Goal: Task Accomplishment & Management: Manage account settings

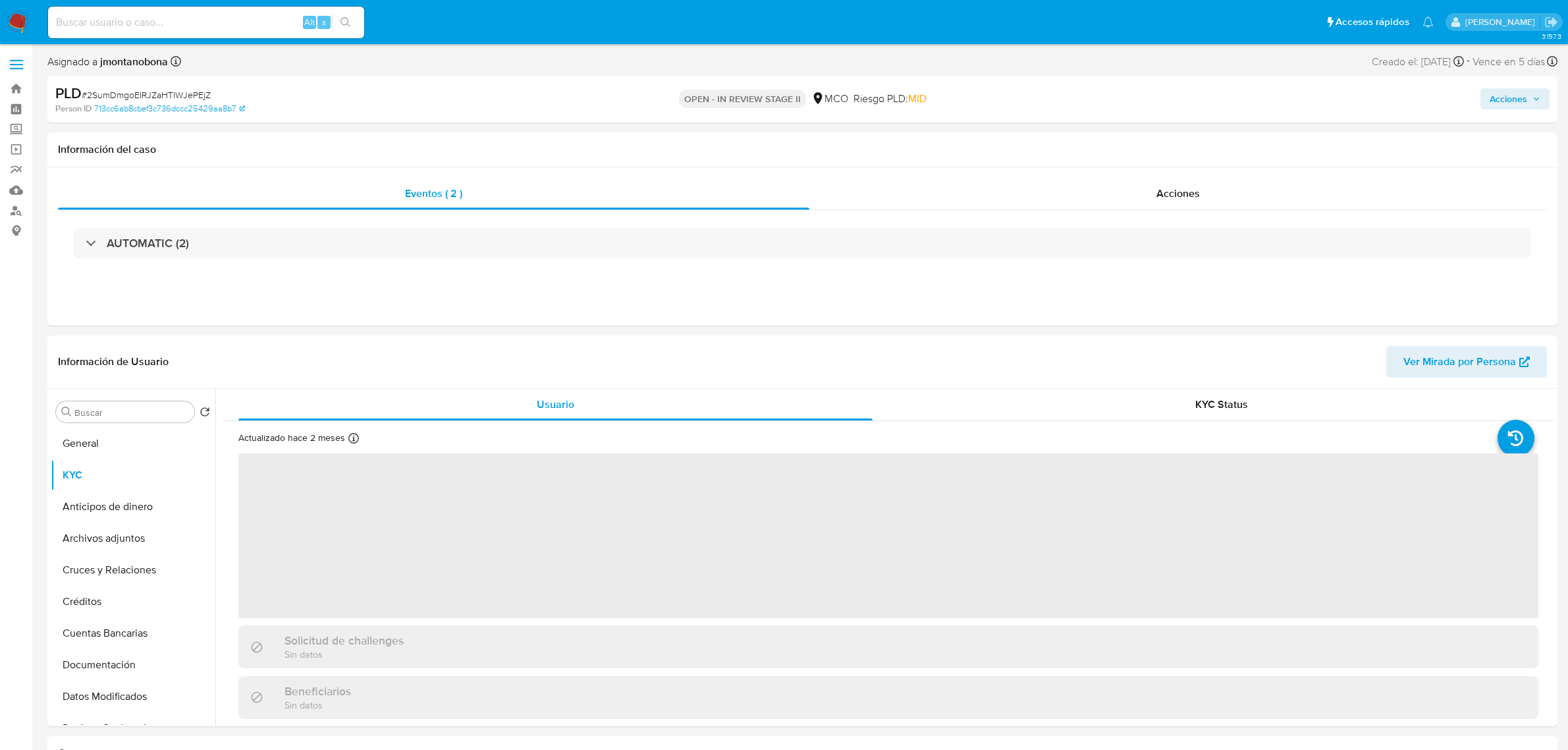
select select "10"
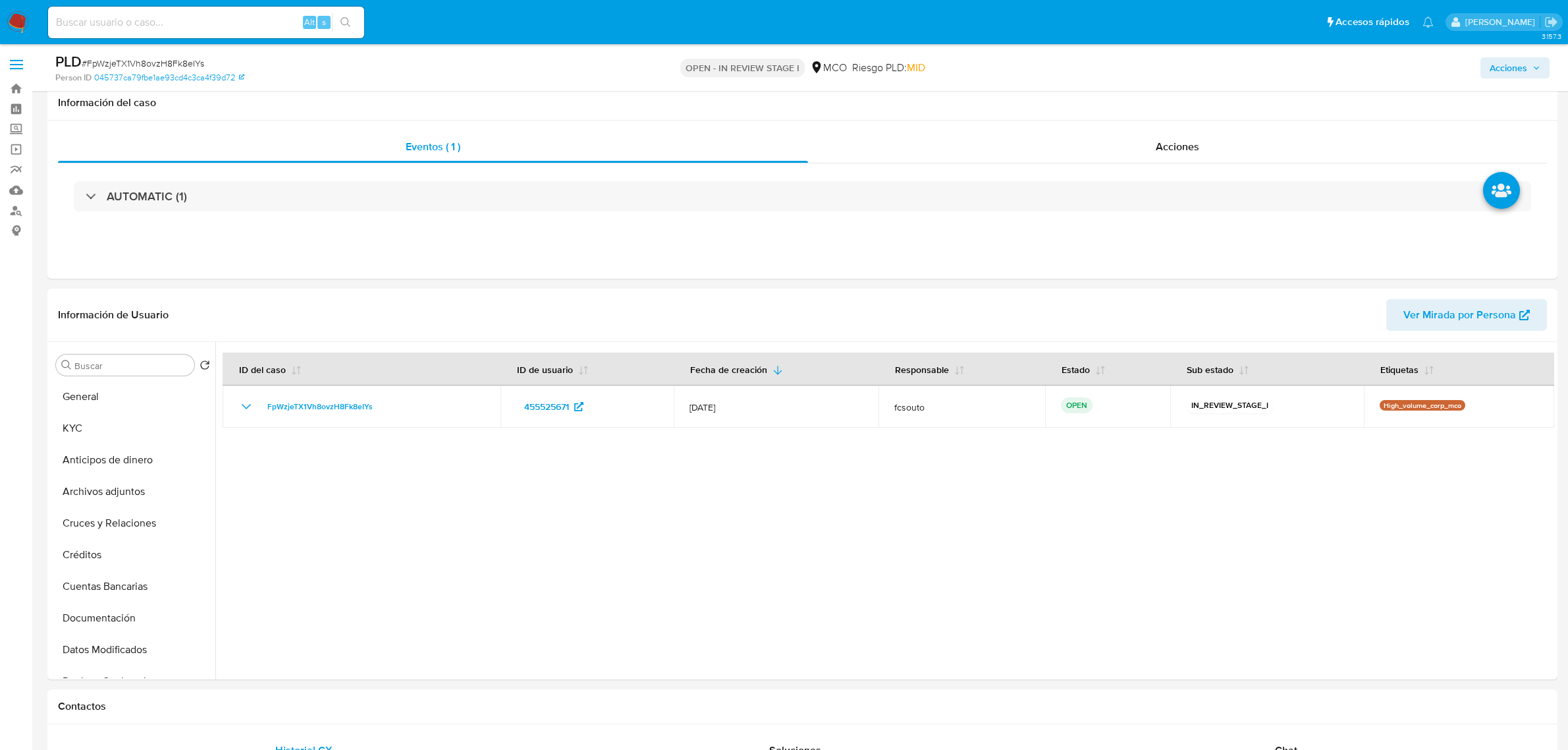
select select "10"
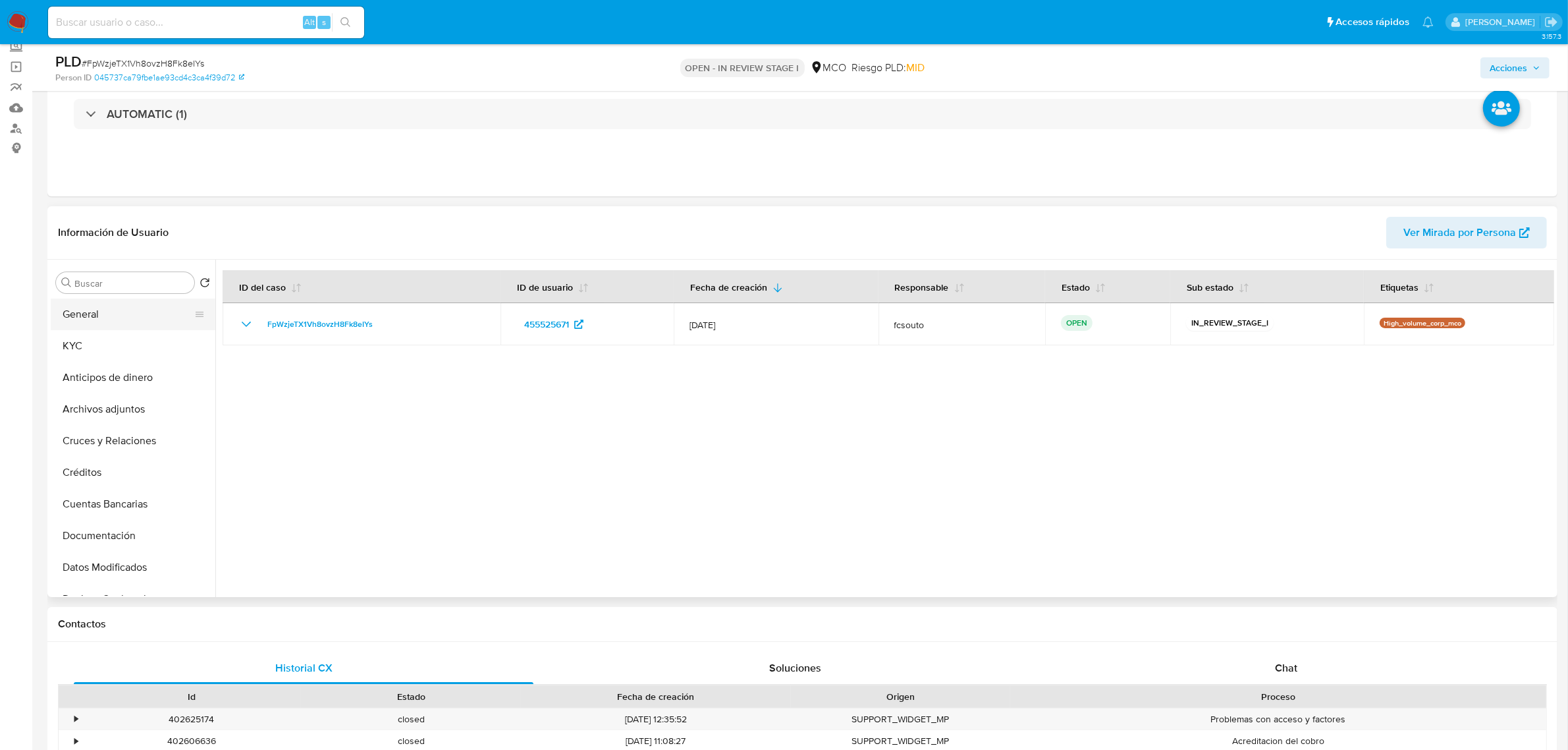
click at [106, 320] on button "General" at bounding box center [127, 314] width 154 height 32
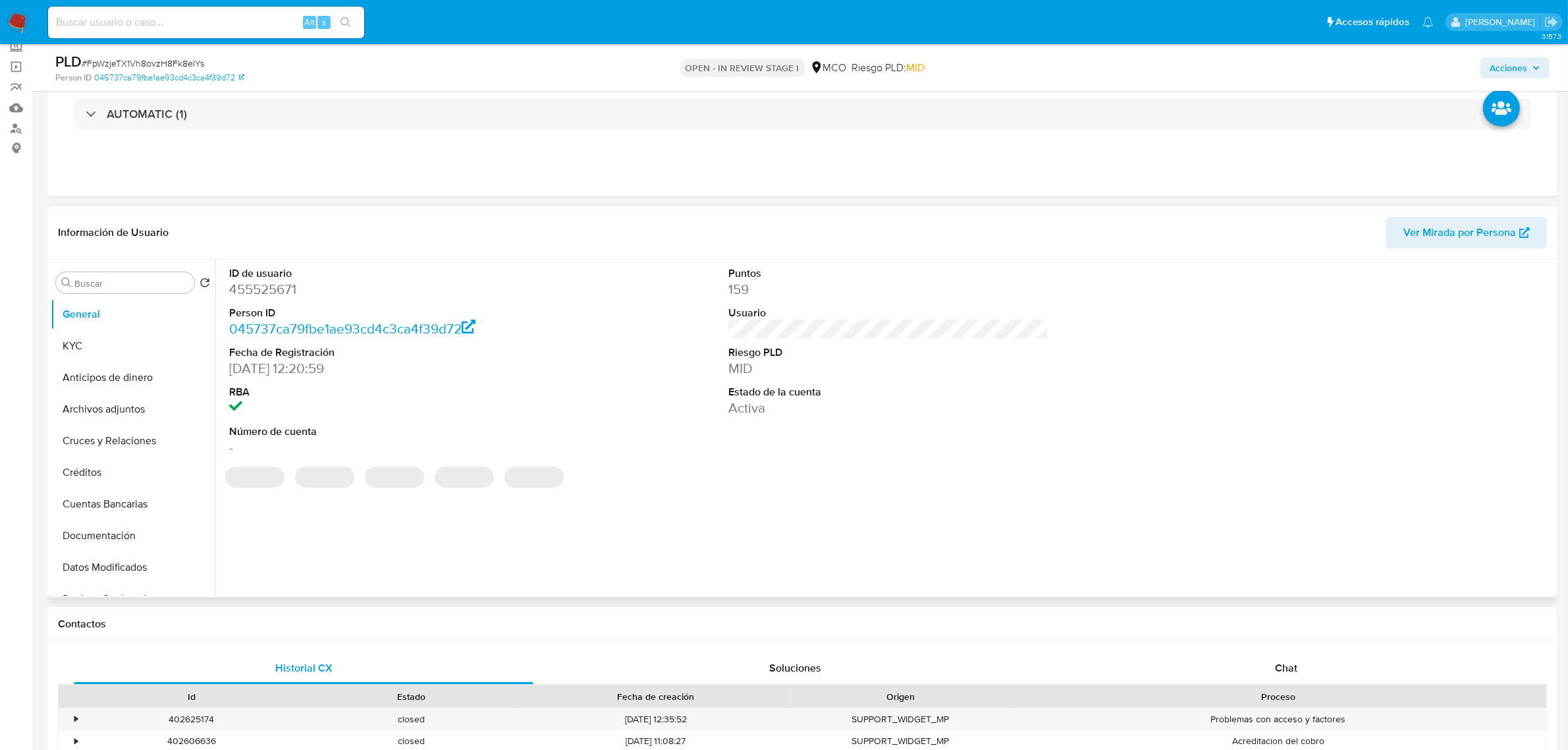
click at [271, 288] on dd "455525671" at bounding box center [389, 289] width 320 height 19
copy dd "455525671"
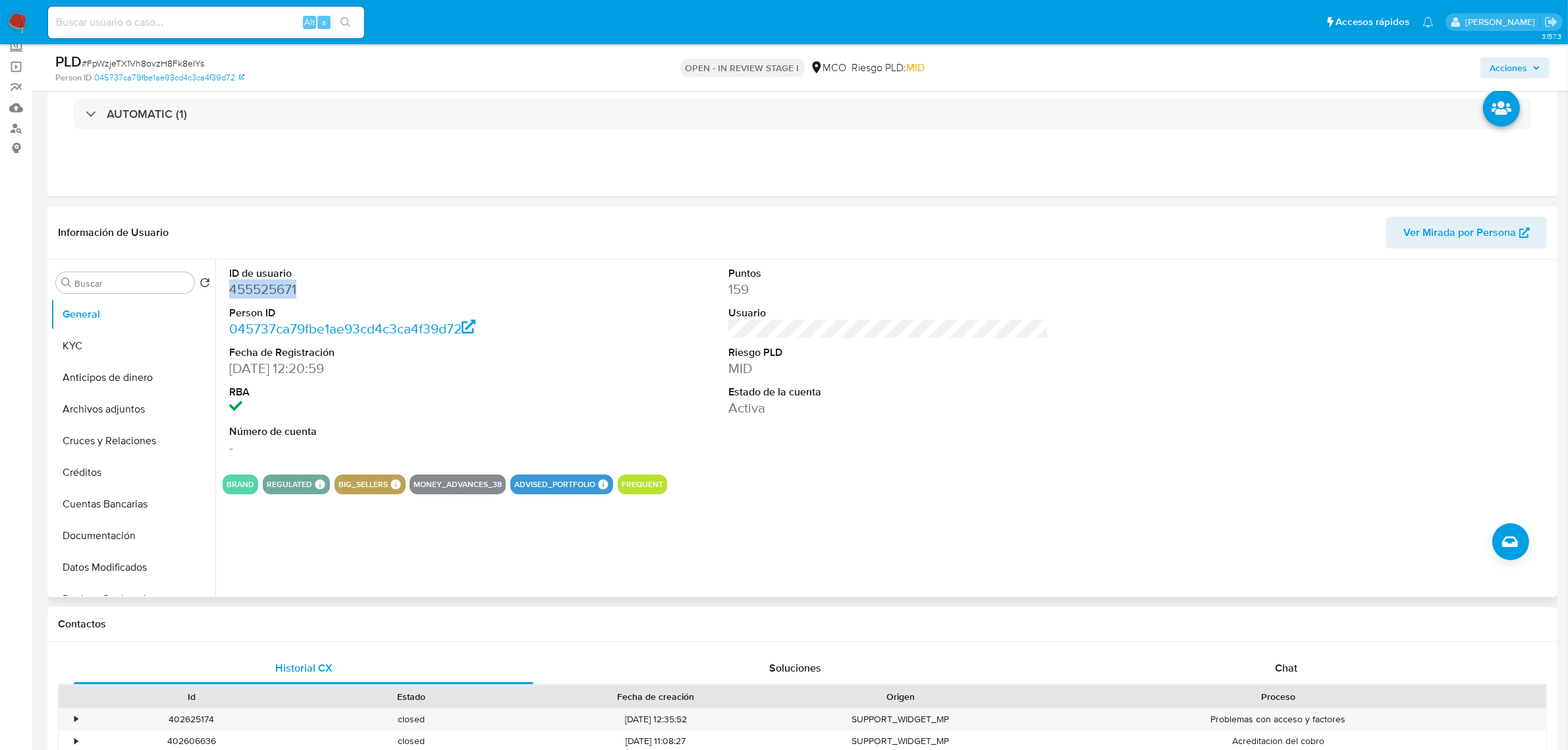
click at [235, 294] on dd "455525671" at bounding box center [389, 289] width 320 height 19
click at [280, 290] on dd "455525671" at bounding box center [389, 289] width 320 height 19
click at [250, 295] on dd "455525671" at bounding box center [389, 289] width 320 height 19
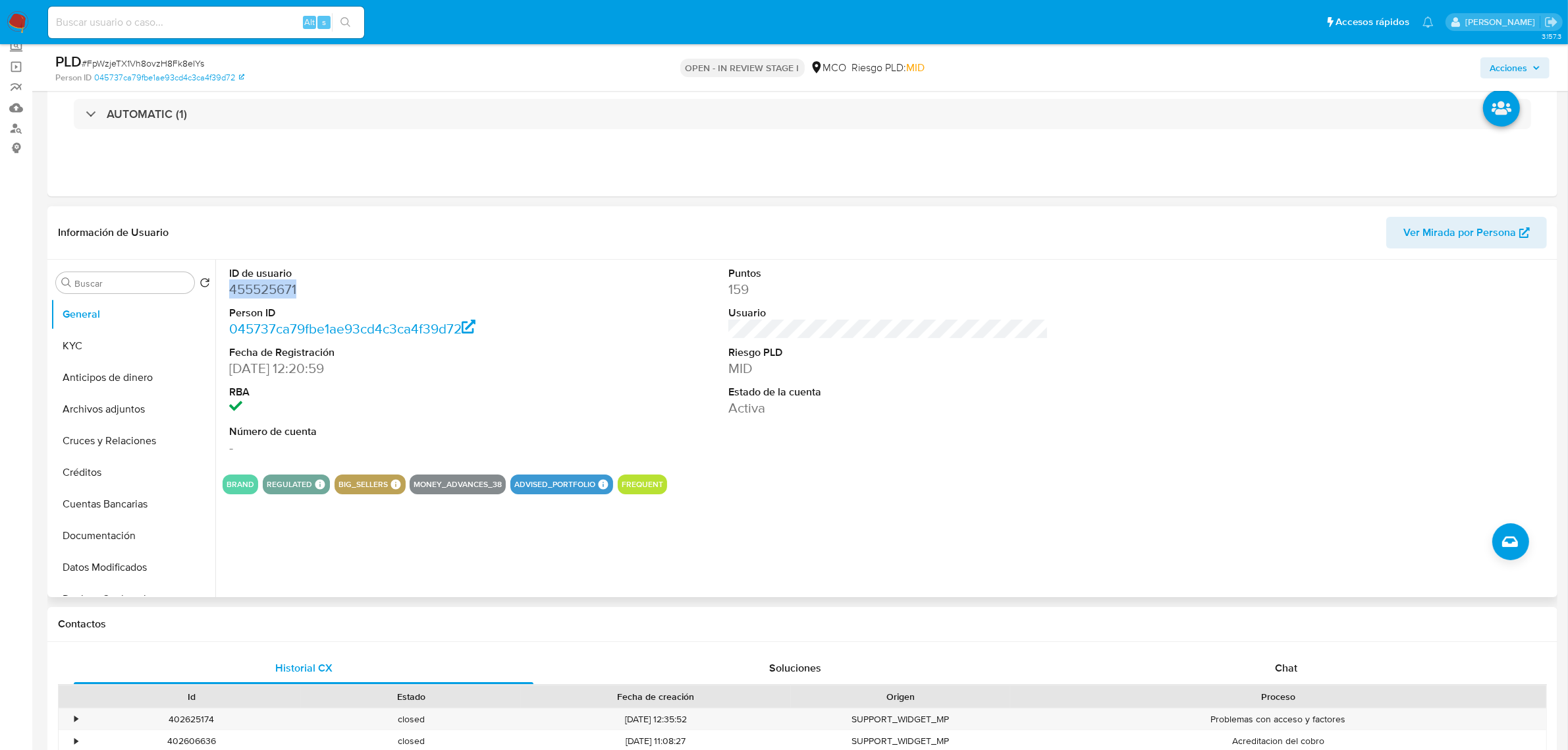
click at [251, 295] on dd "455525671" at bounding box center [389, 289] width 320 height 19
click at [278, 294] on dd "455525671" at bounding box center [389, 289] width 320 height 19
click at [279, 294] on dd "455525671" at bounding box center [389, 289] width 320 height 19
drag, startPoint x: 604, startPoint y: 378, endPoint x: 593, endPoint y: 380, distance: 11.2
click at [603, 379] on div "ID de usuario 455525671 Person ID 045737ca79fbe1ae93cd4c3ca4f39d72 Fecha de Reg…" at bounding box center [888, 361] width 1332 height 204
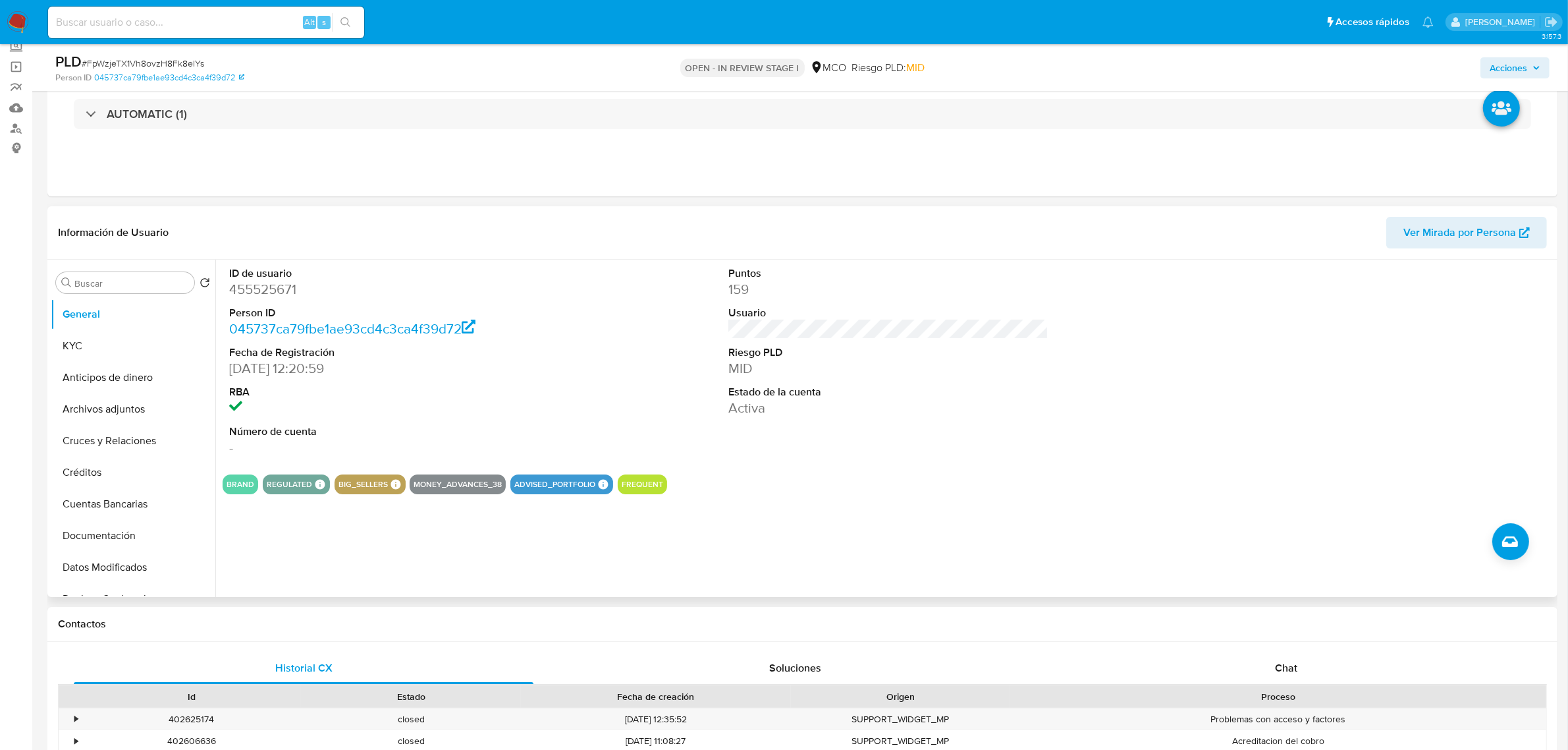
click at [292, 286] on dd "455525671" at bounding box center [389, 289] width 320 height 19
copy dd "455525671"
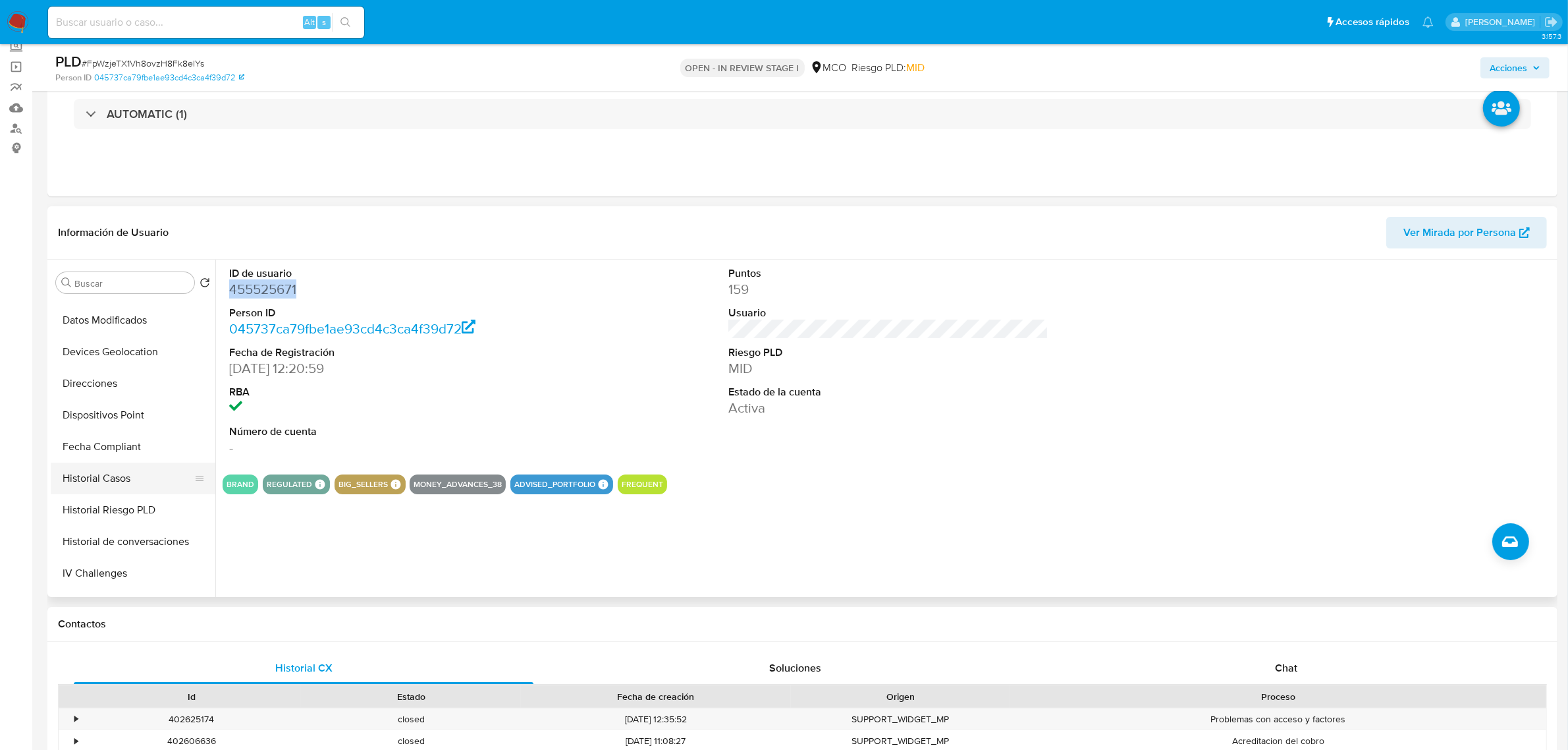
click at [126, 485] on button "Historial Casos" at bounding box center [127, 478] width 154 height 32
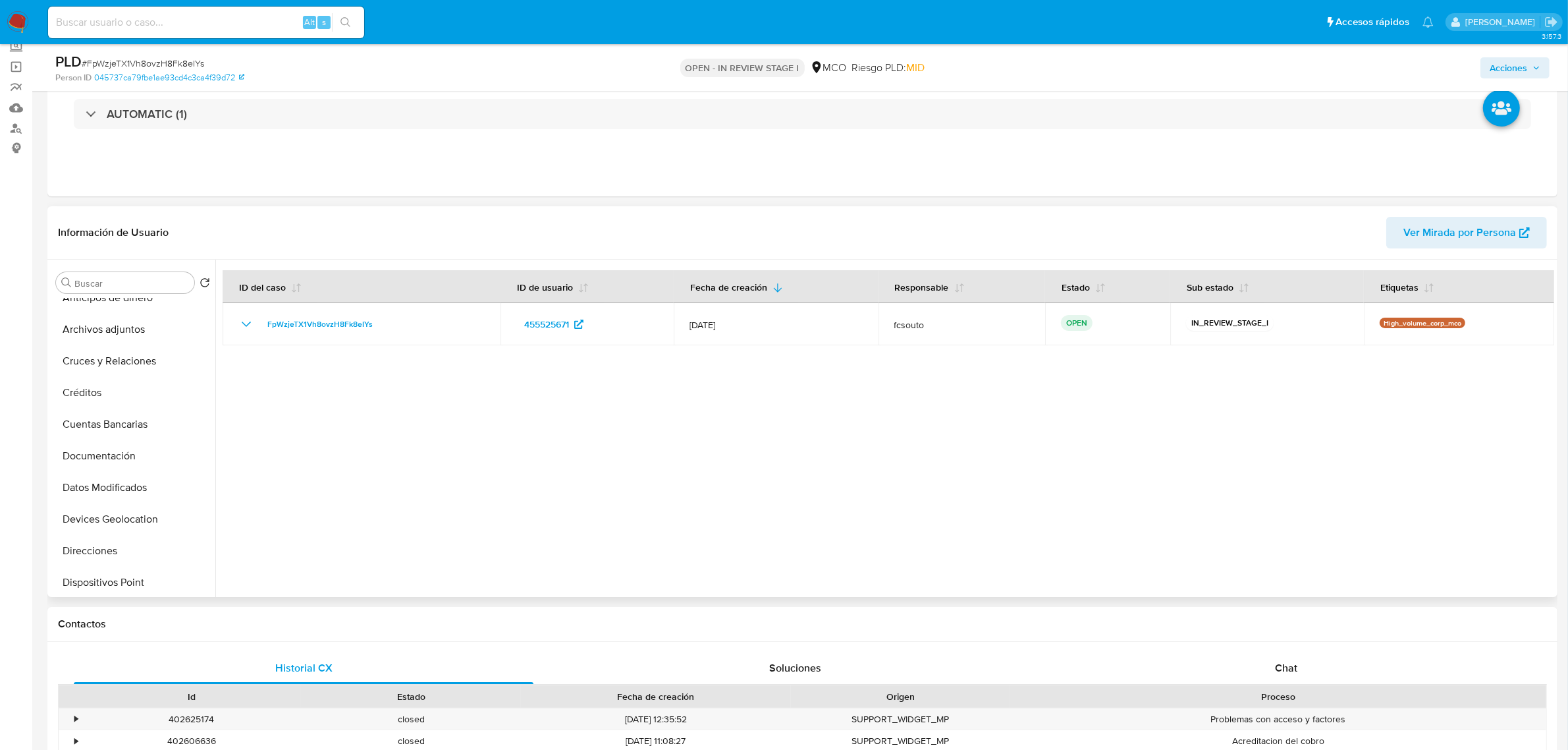
scroll to position [0, 0]
click at [108, 335] on button "KYC" at bounding box center [127, 346] width 154 height 32
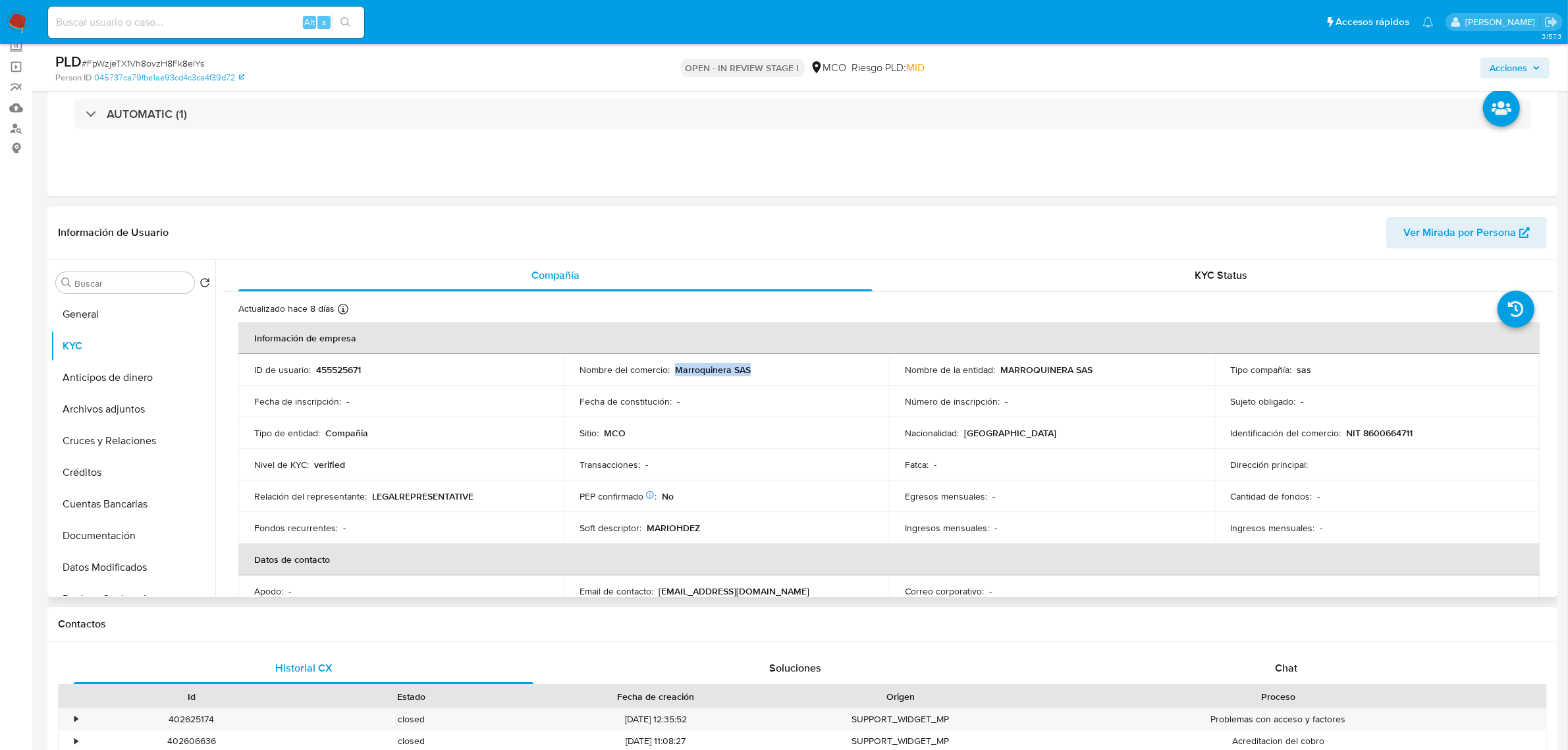
drag, startPoint x: 755, startPoint y: 370, endPoint x: 673, endPoint y: 369, distance: 82.0
click at [673, 369] on div "Nombre del comercio : Marroquinera SAS" at bounding box center [726, 370] width 294 height 12
copy p "Marroquinera SAS"
click at [1525, 70] on span "Acciones" at bounding box center [1509, 67] width 37 height 21
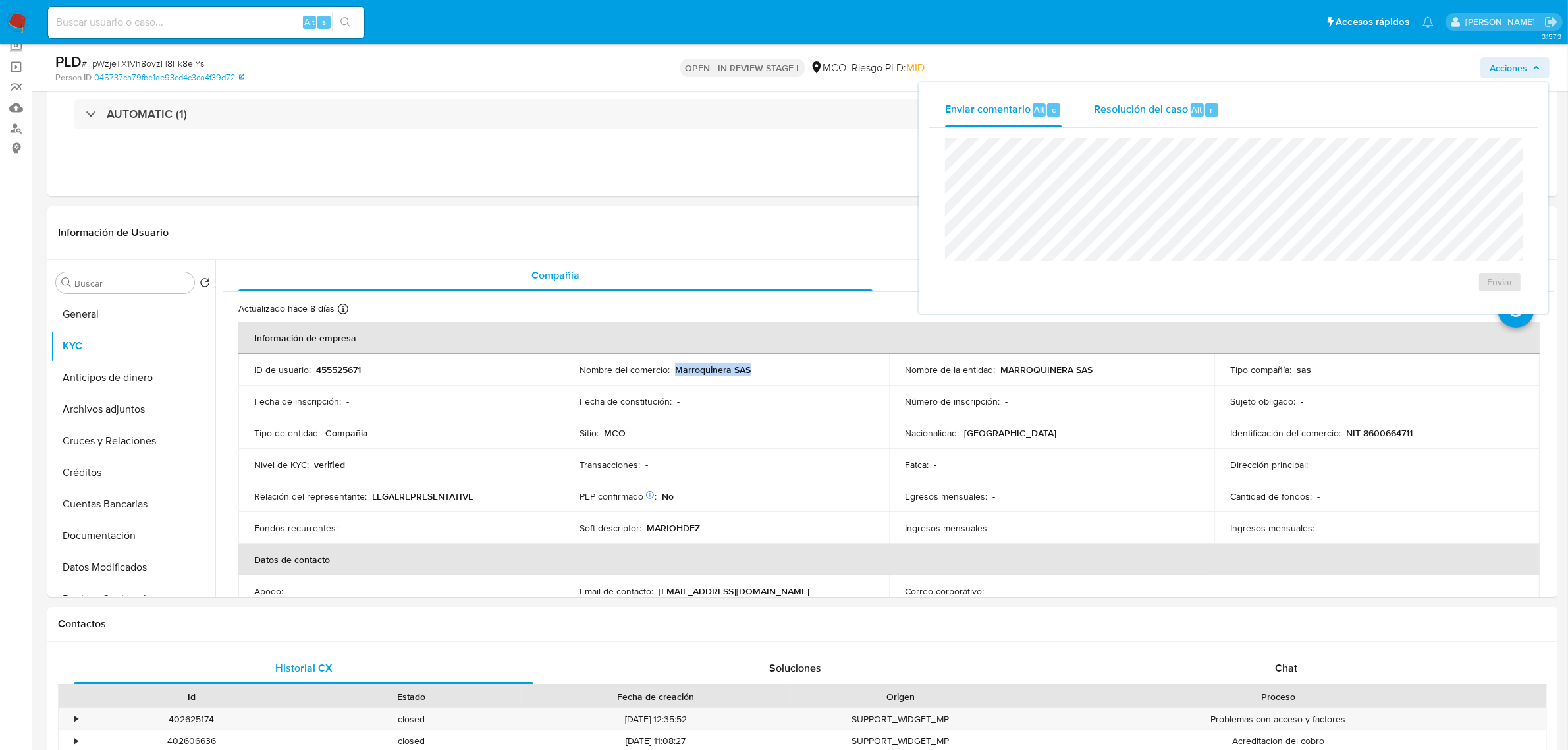
click at [1143, 100] on div "Resolución del caso Alt r" at bounding box center [1157, 109] width 126 height 34
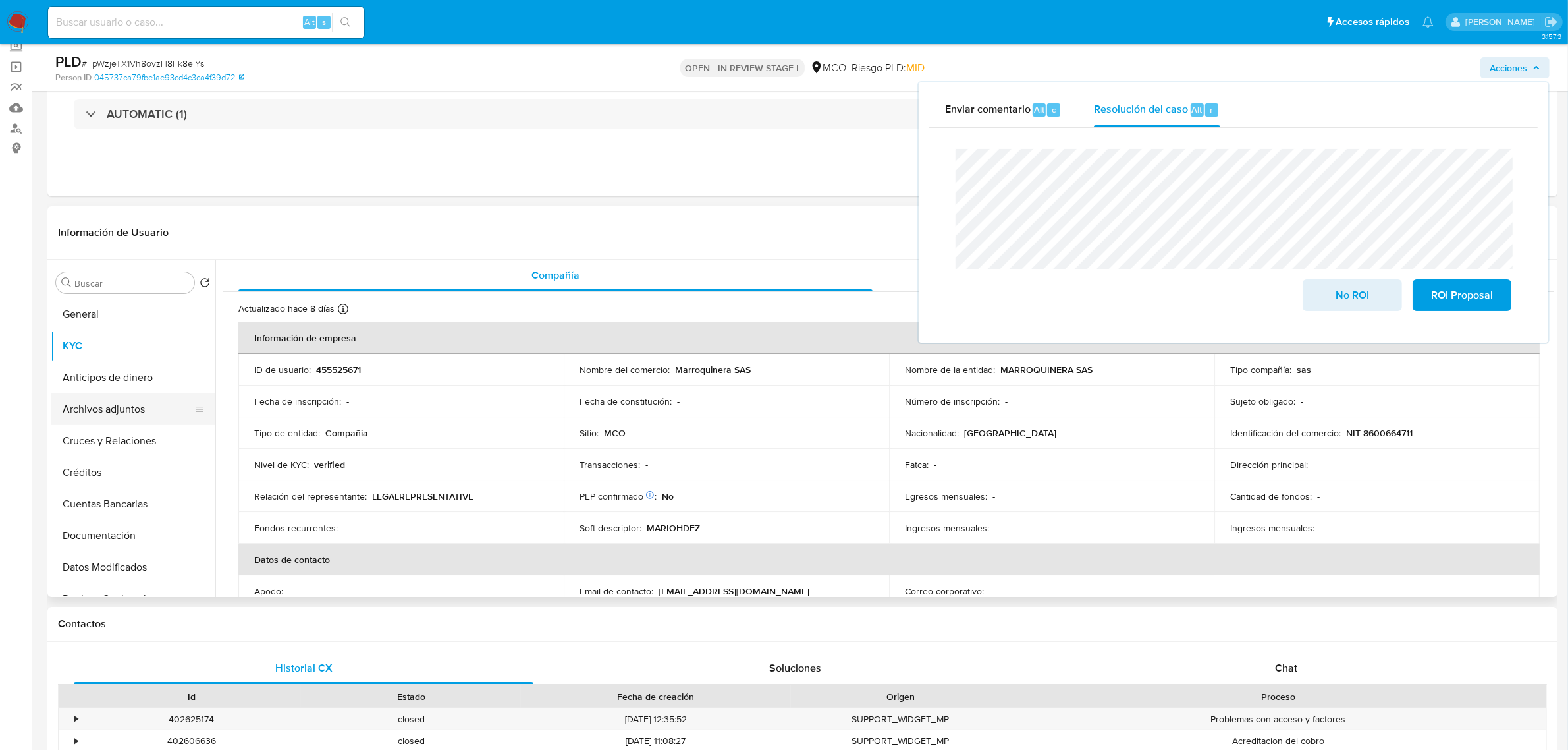
click at [138, 412] on button "Archivos adjuntos" at bounding box center [127, 409] width 154 height 32
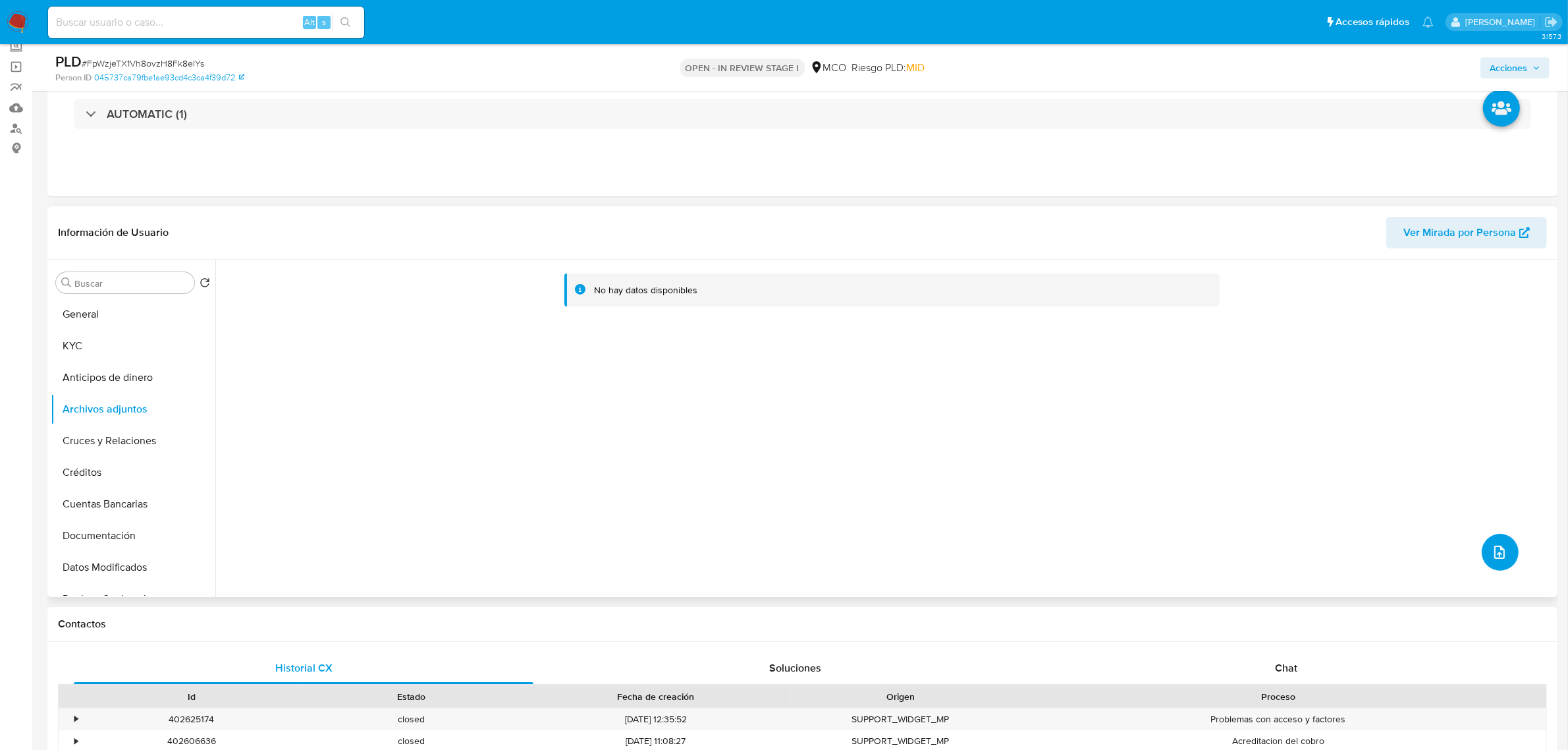
click at [1502, 564] on button "upload-file" at bounding box center [1500, 552] width 36 height 36
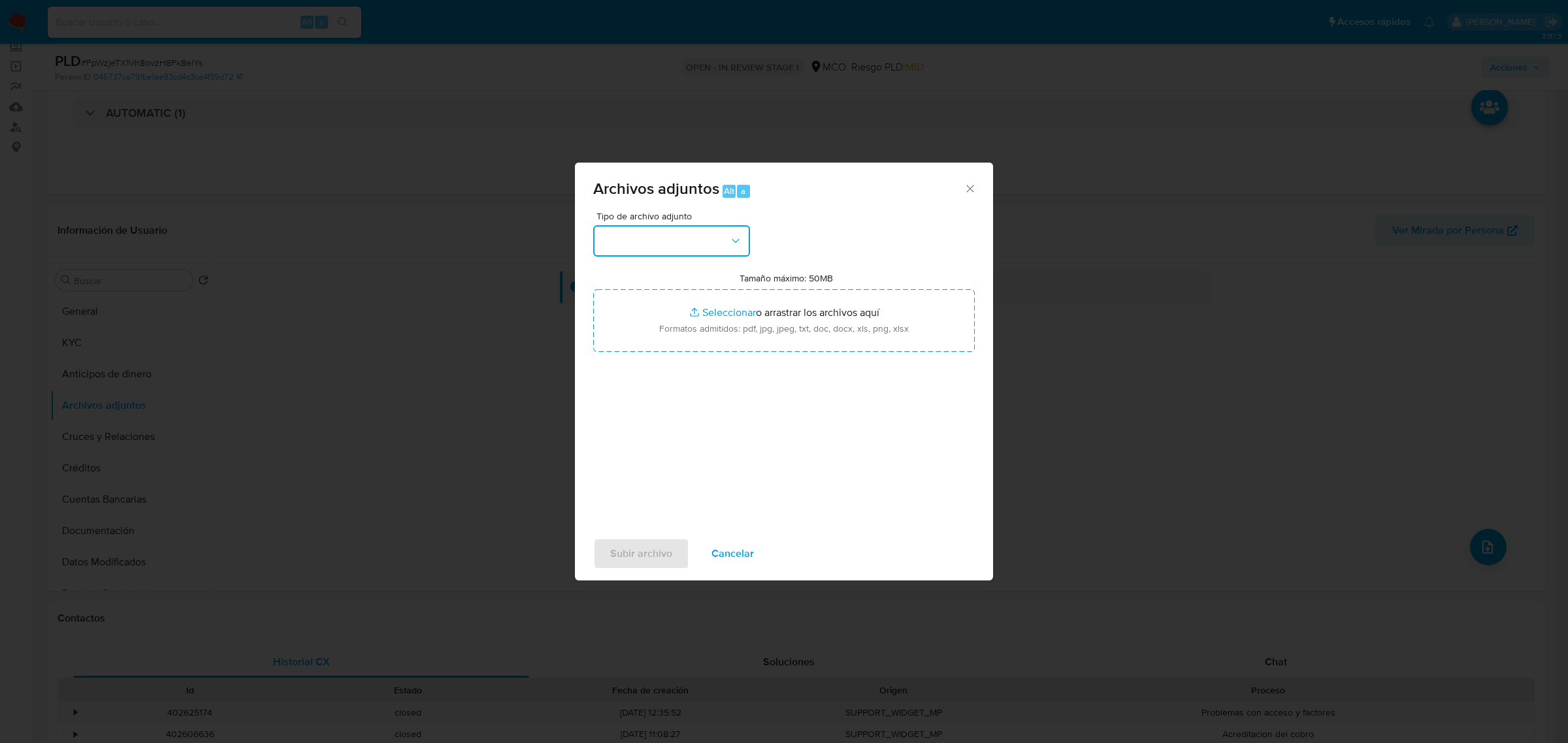
click at [715, 236] on button "button" at bounding box center [671, 241] width 156 height 31
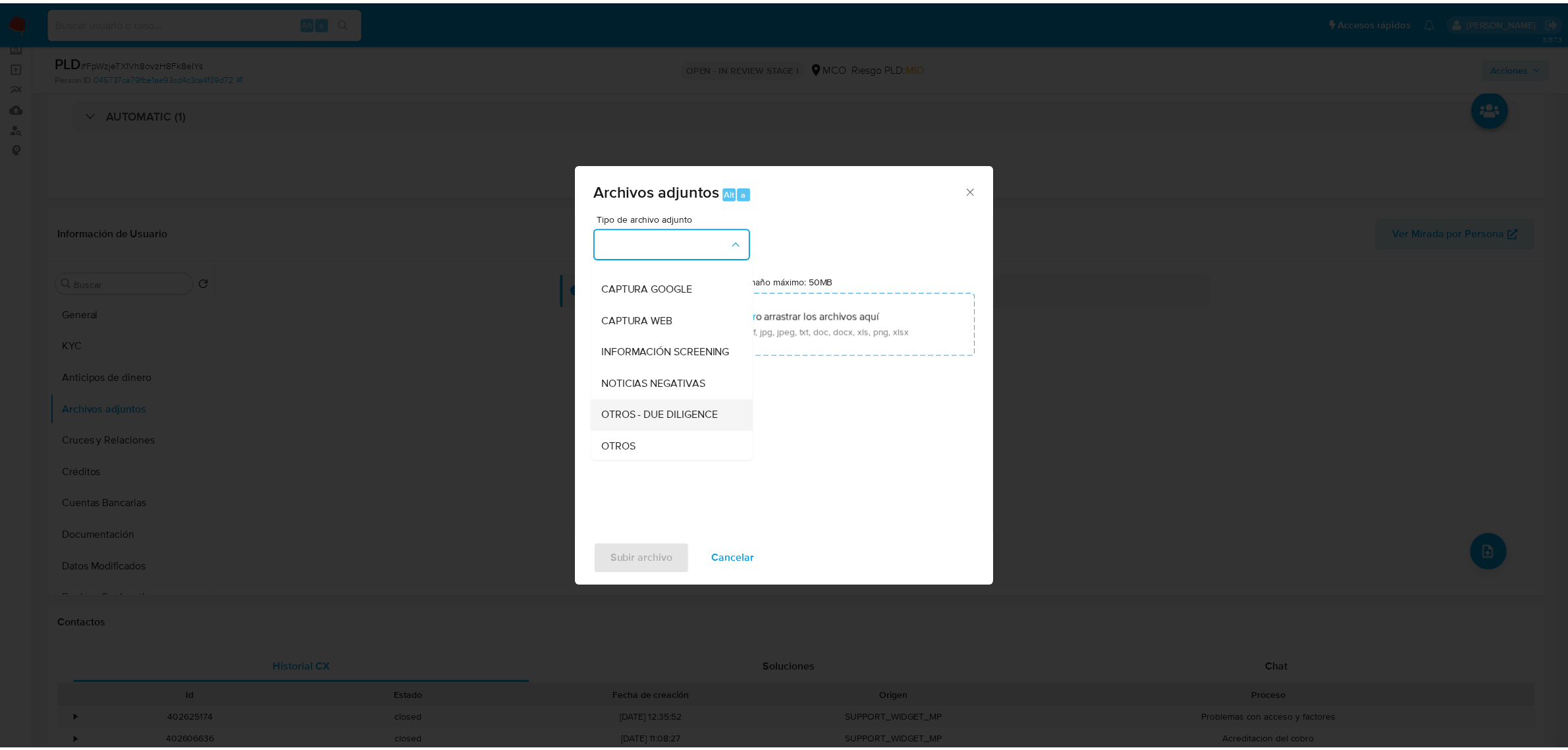
scroll to position [83, 0]
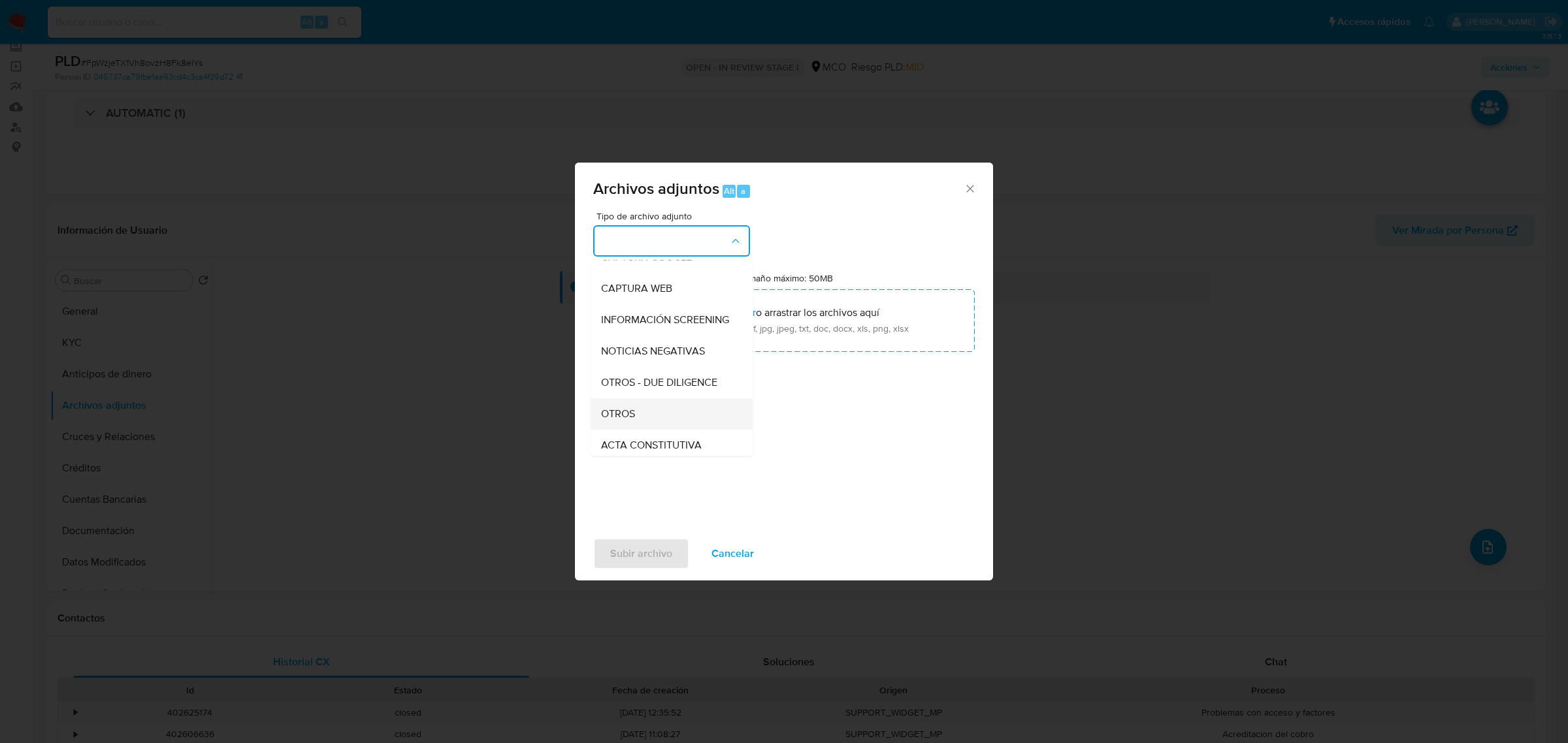
click at [661, 427] on div "OTROS" at bounding box center [667, 413] width 133 height 31
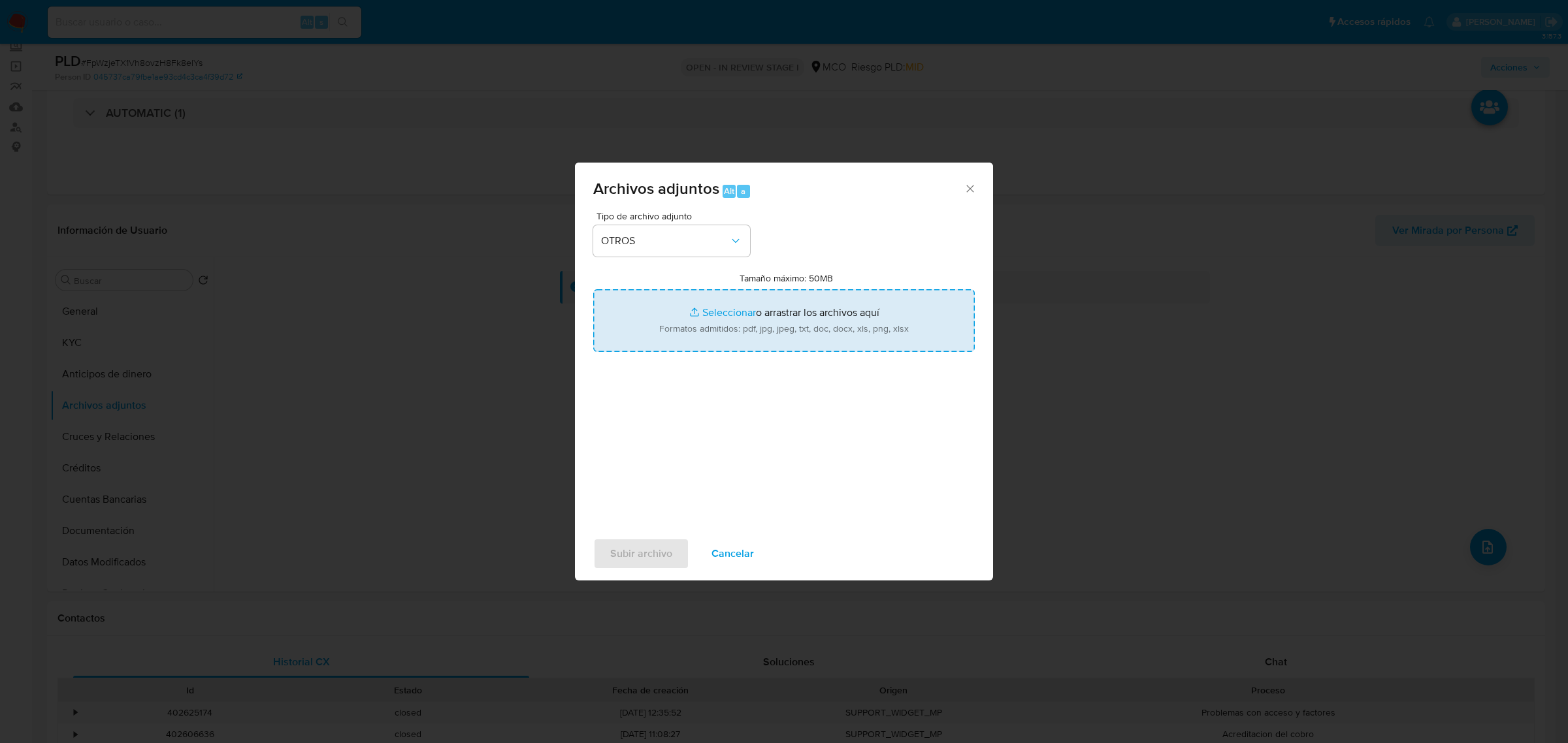
click at [713, 305] on input "Tamaño máximo: 50MB Seleccionar archivos" at bounding box center [784, 320] width 382 height 62
type input "C:\fakepath\Tabla de movimientos 455525671.xlsx"
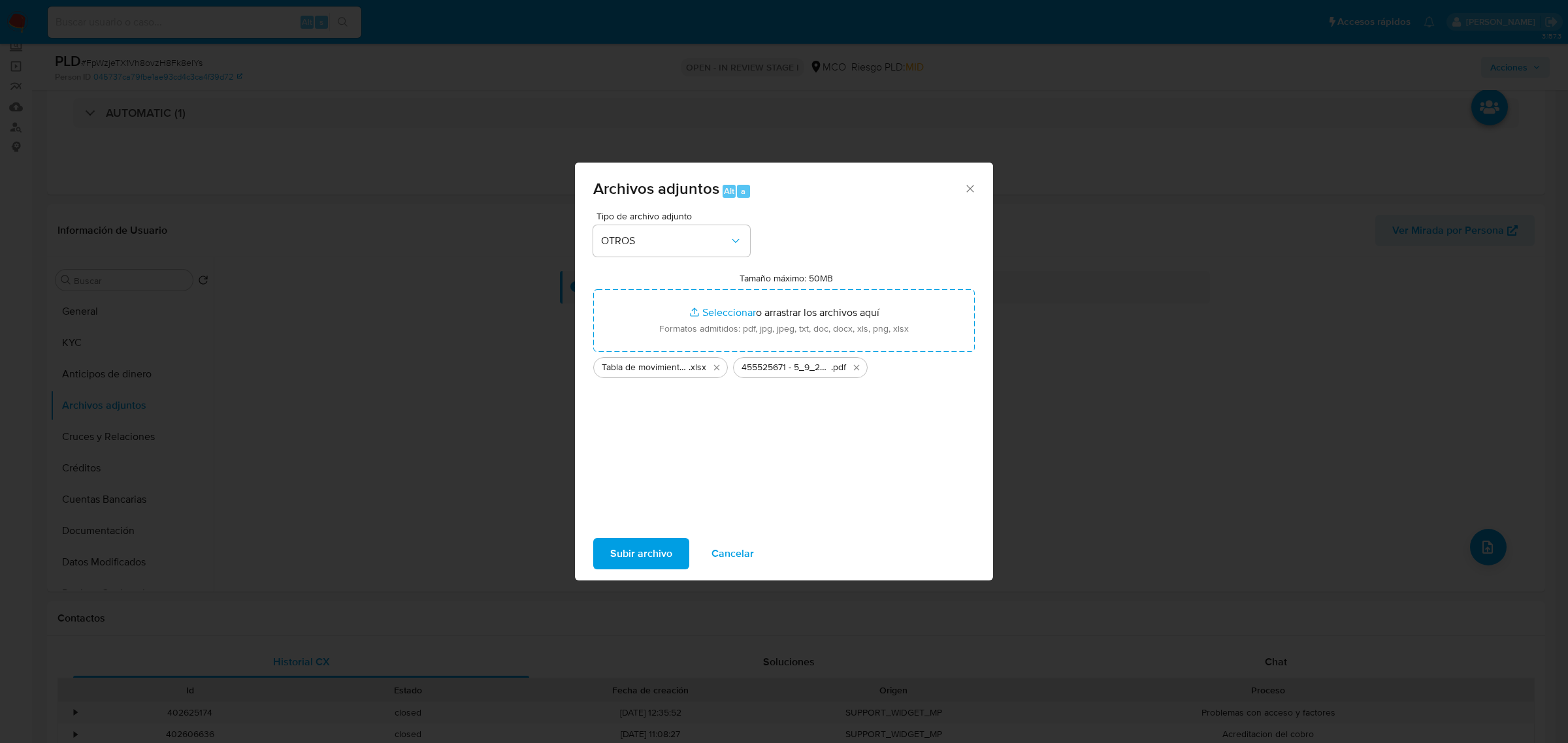
click at [657, 551] on span "Subir archivo" at bounding box center [642, 553] width 63 height 28
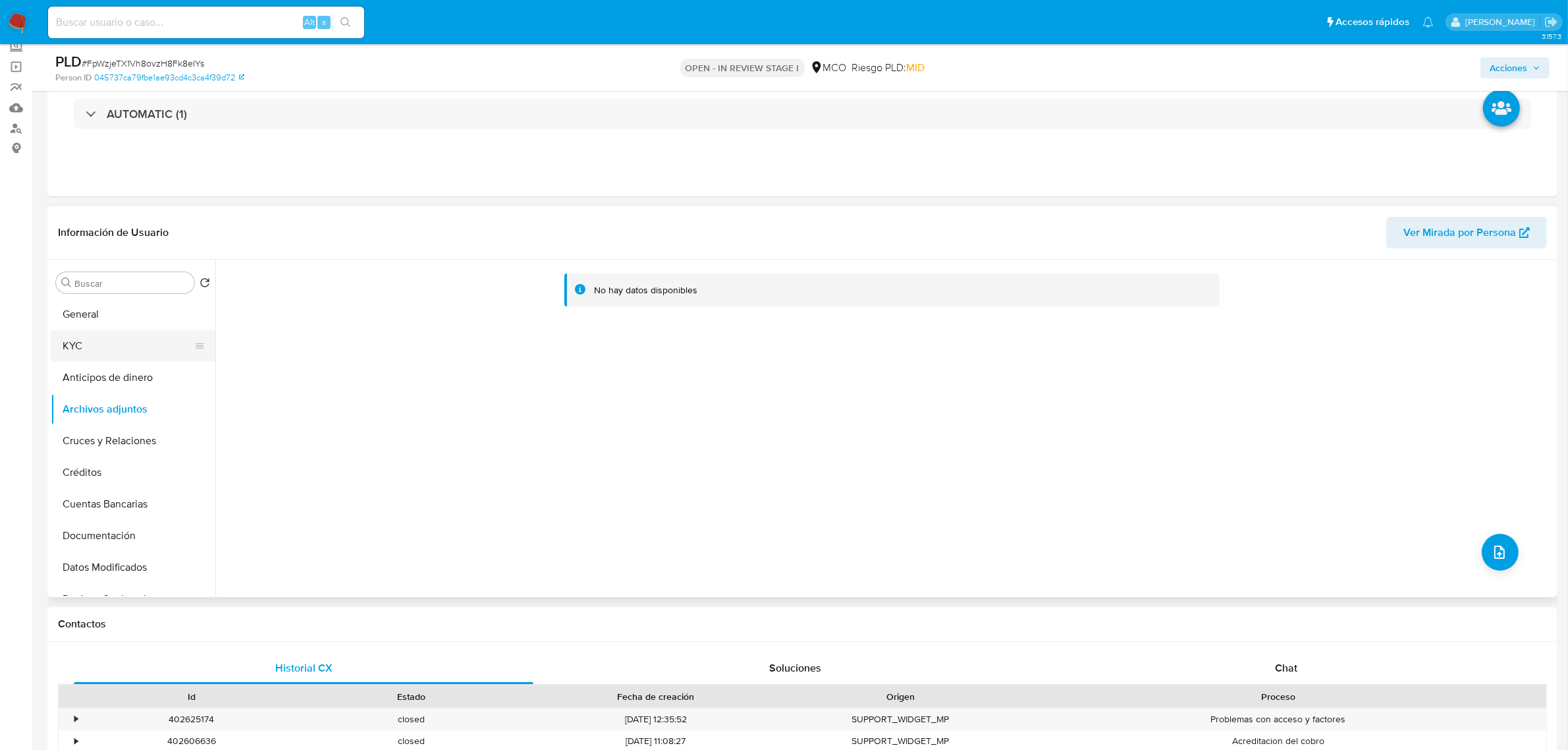
click at [106, 349] on button "KYC" at bounding box center [127, 346] width 154 height 32
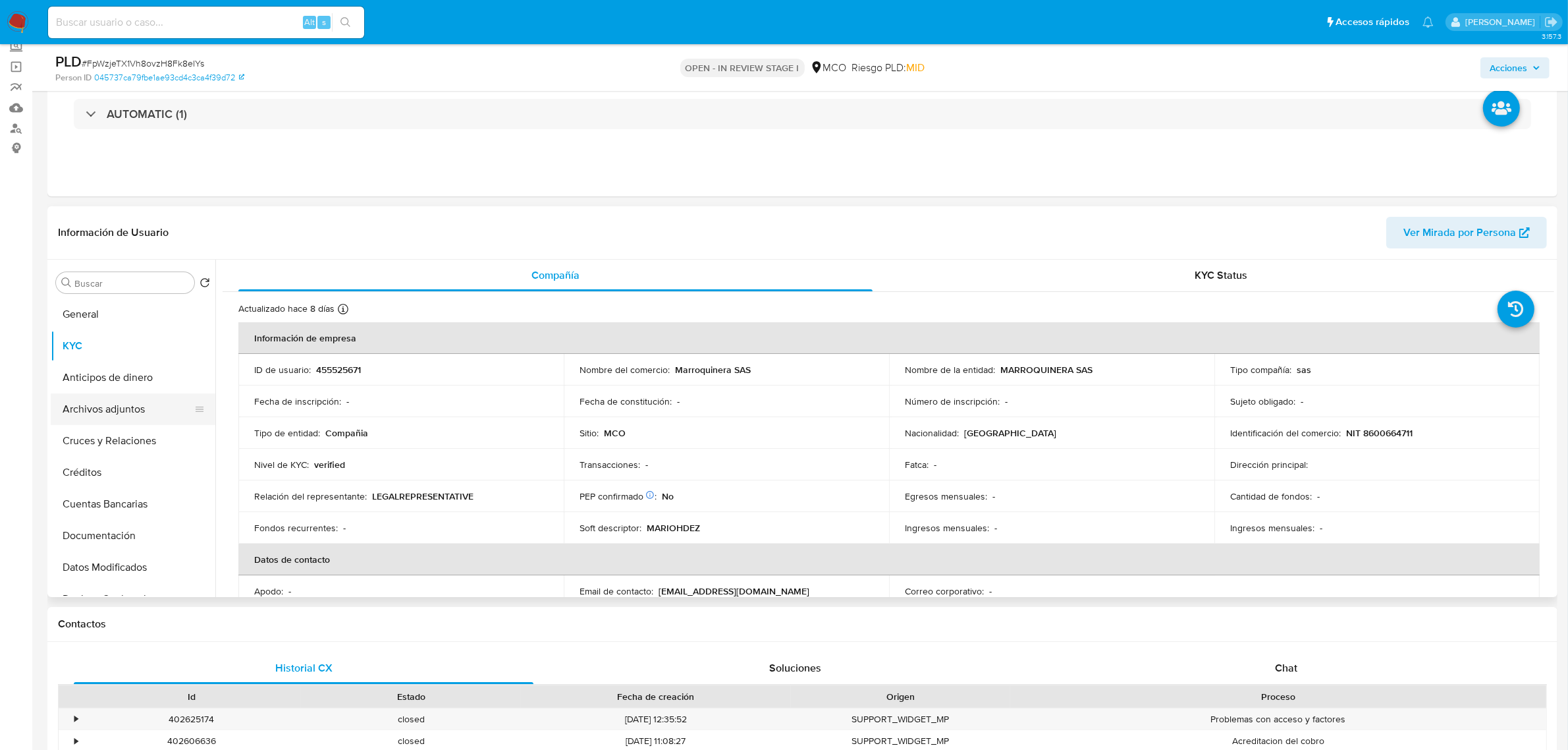
click at [78, 419] on button "Archivos adjuntos" at bounding box center [127, 409] width 154 height 32
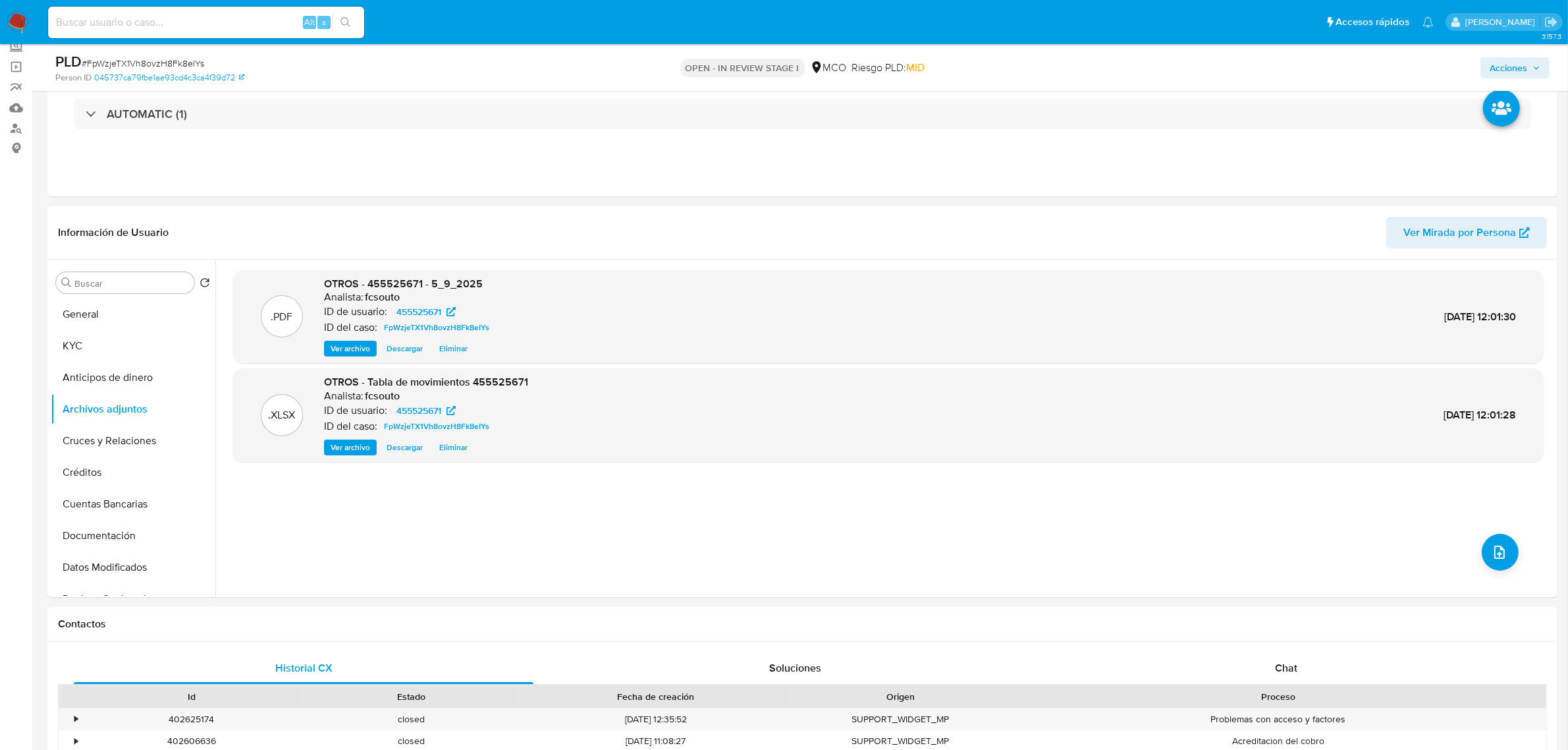
click at [1512, 61] on span "Acciones" at bounding box center [1509, 67] width 37 height 21
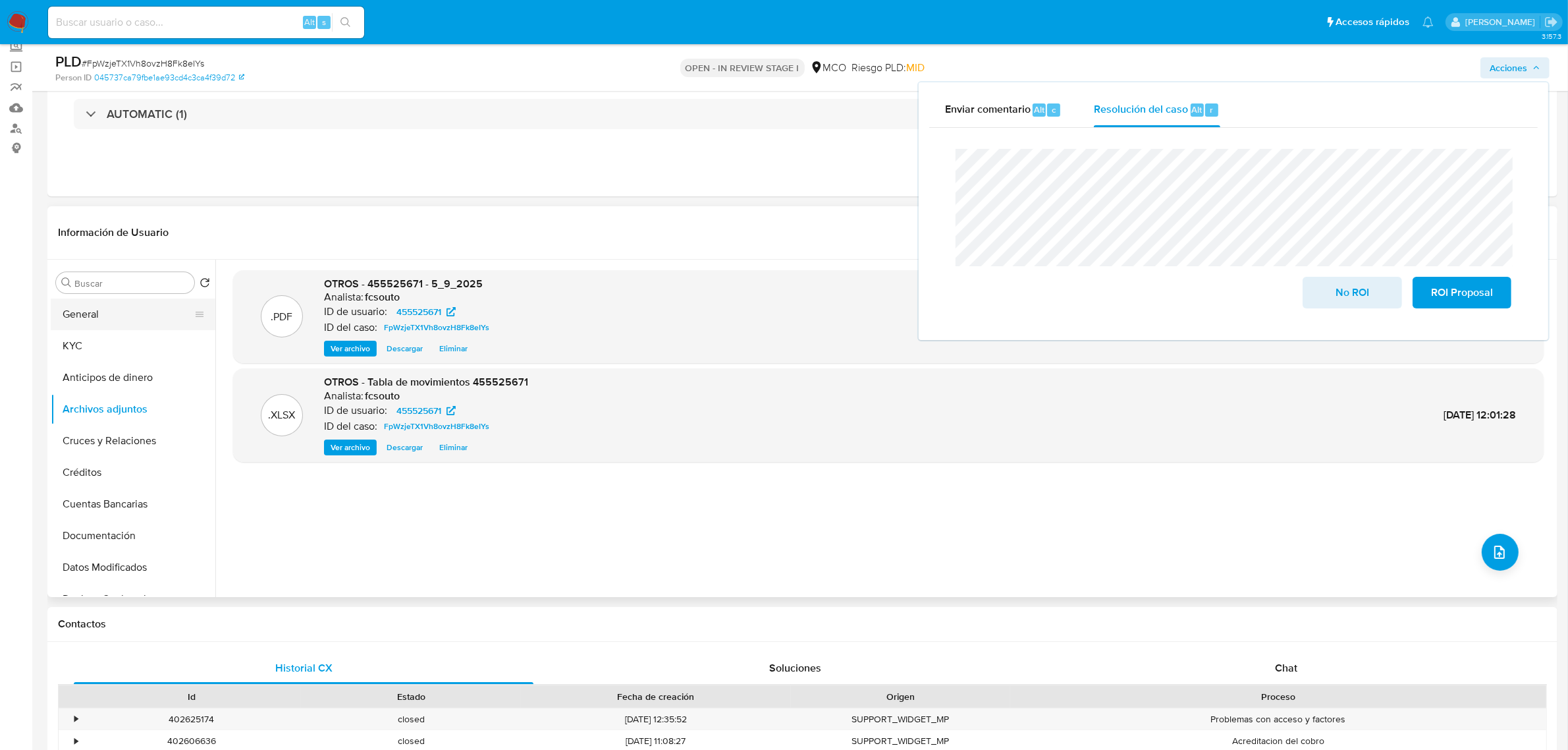
click at [88, 300] on button "General" at bounding box center [127, 314] width 154 height 32
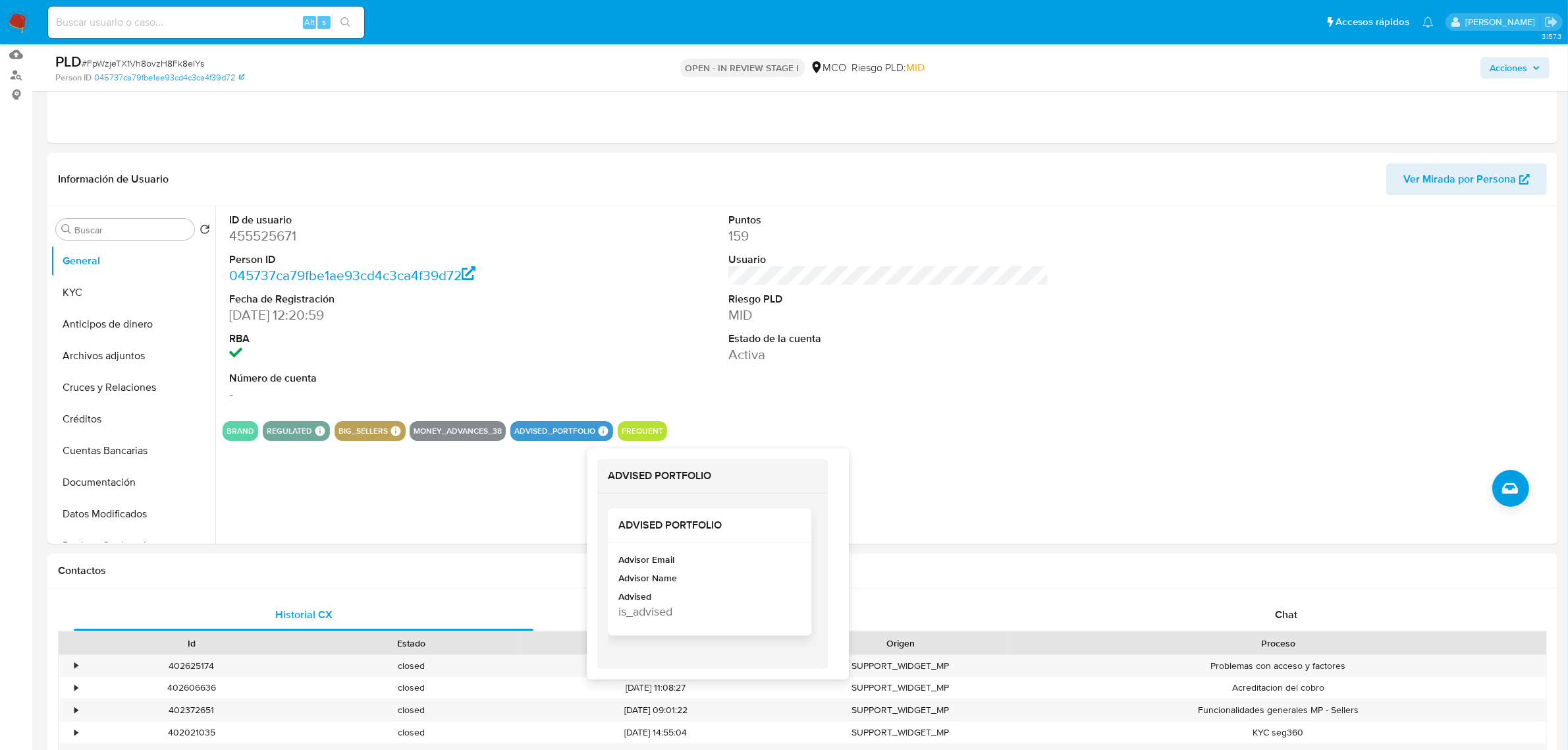
scroll to position [165, 0]
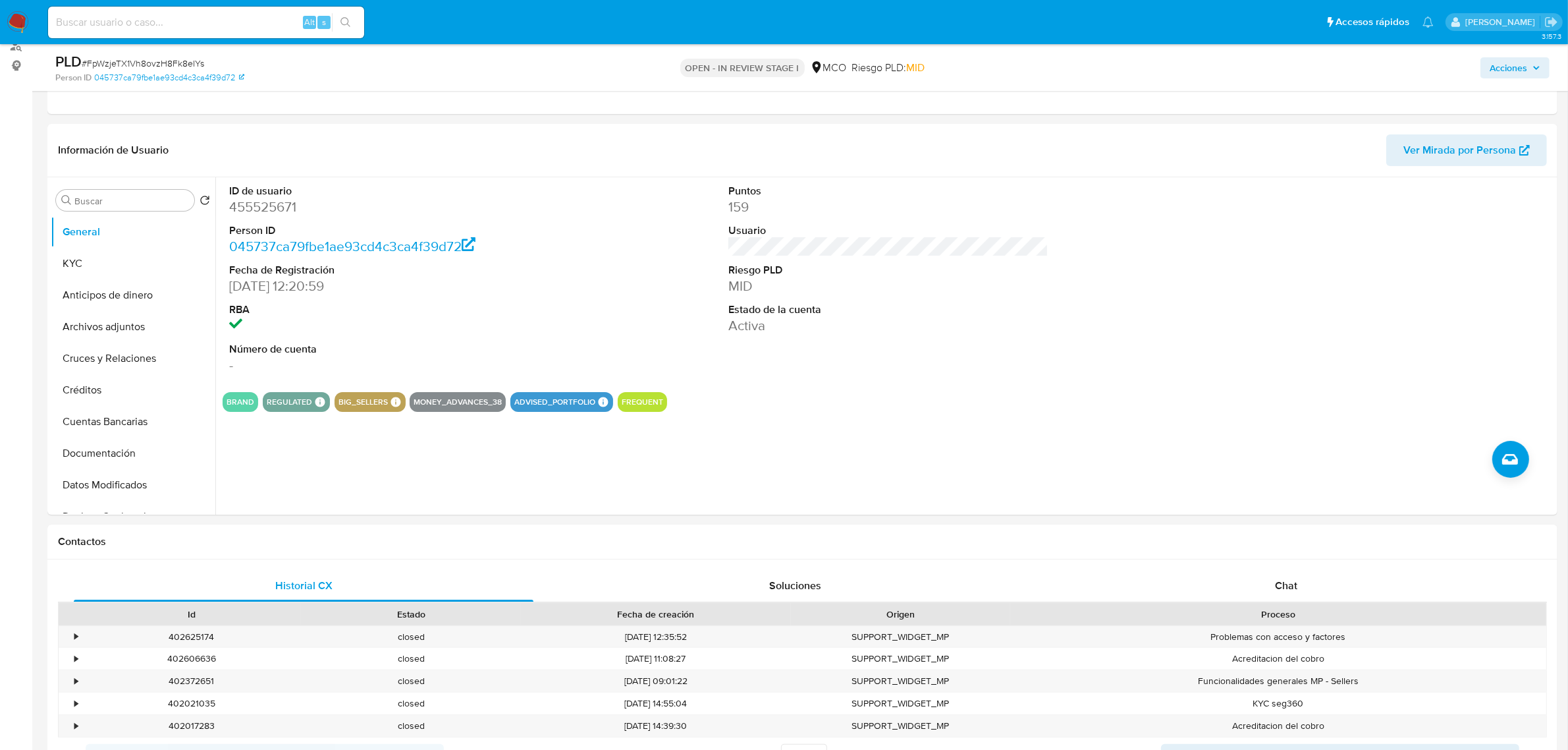
click at [1519, 67] on span "Acciones" at bounding box center [1509, 67] width 37 height 21
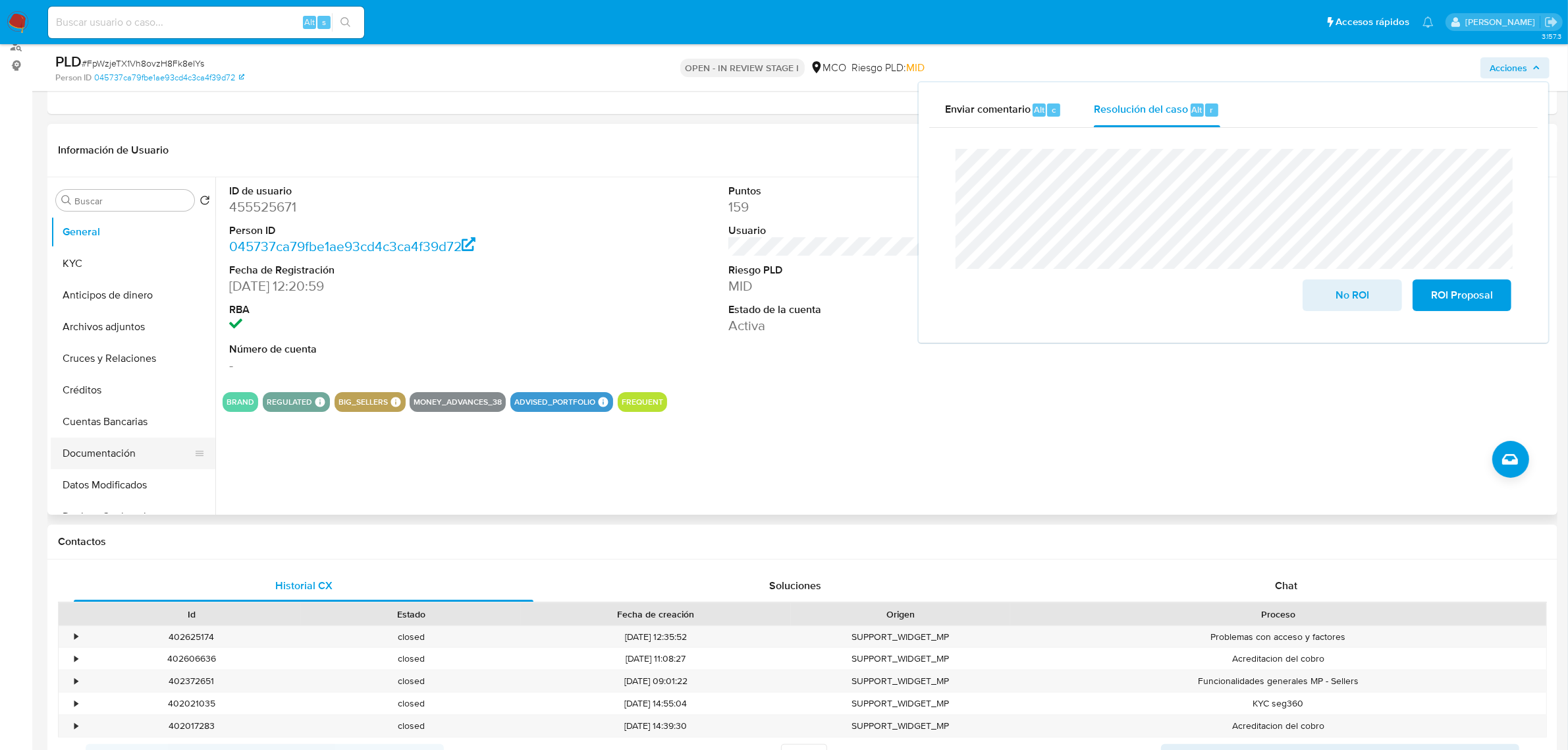
click at [110, 463] on button "Documentación" at bounding box center [127, 453] width 154 height 32
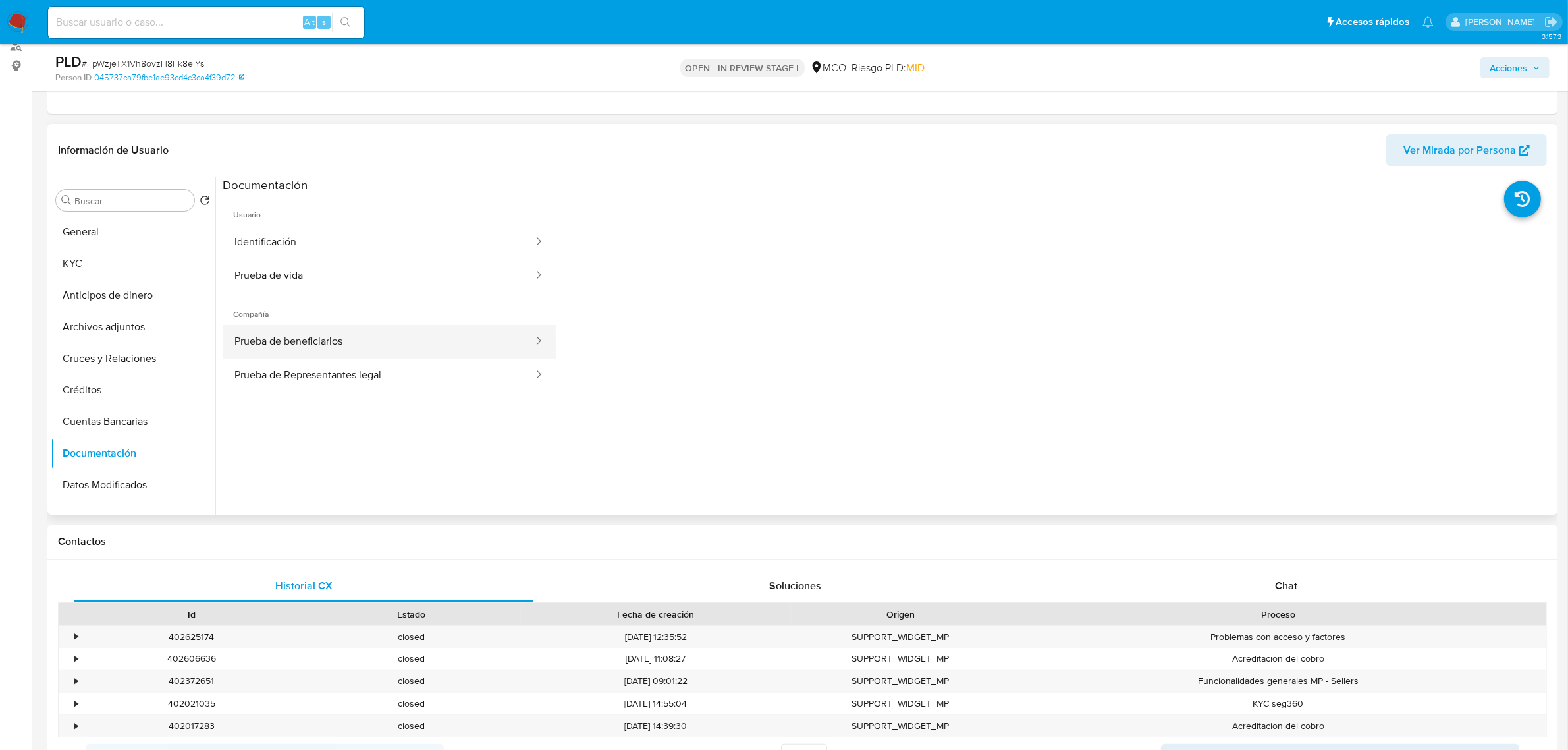
click at [318, 356] on button "Prueba de beneficiarios" at bounding box center [378, 342] width 312 height 34
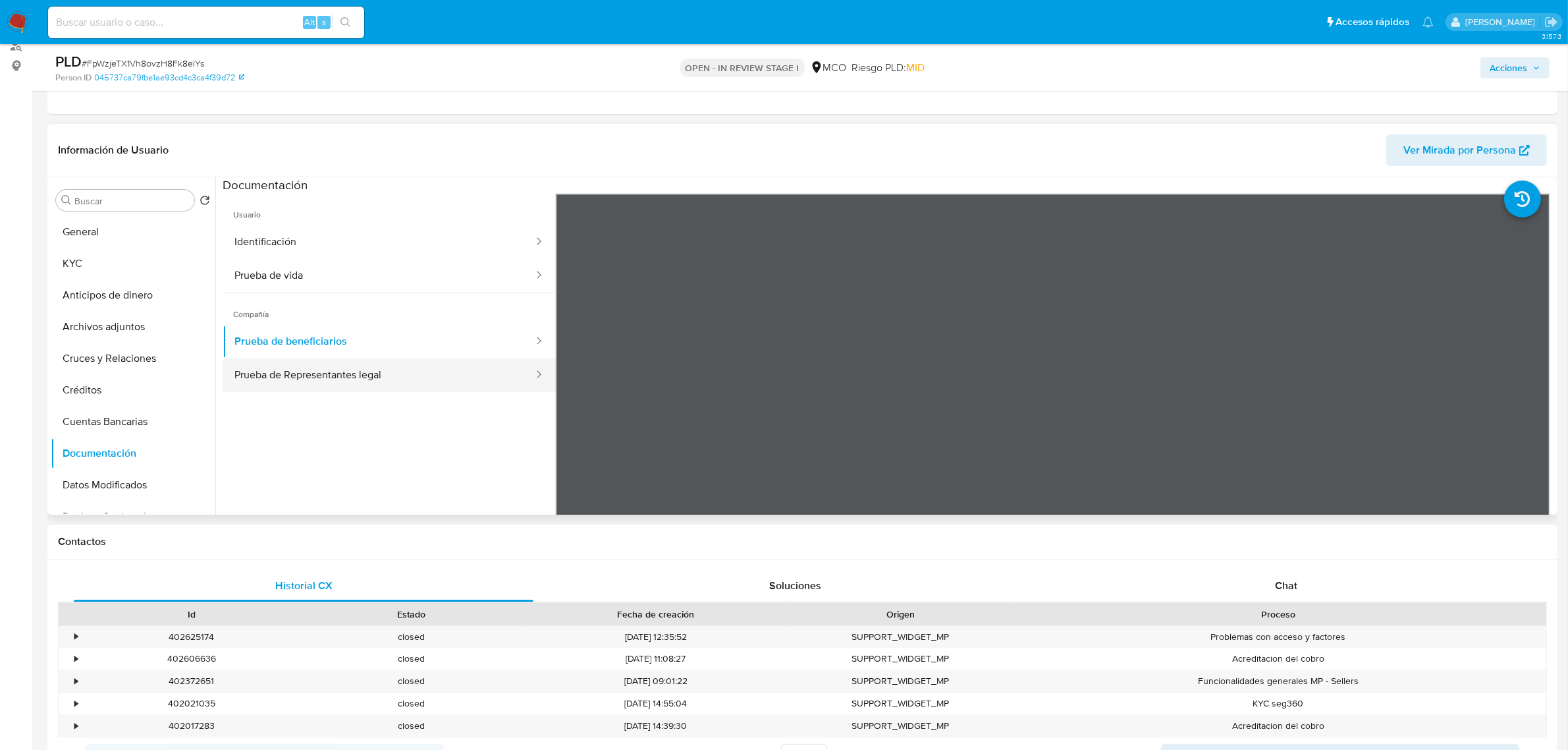
click at [284, 377] on button "Prueba de Representantes legal" at bounding box center [378, 375] width 312 height 34
click at [1525, 407] on icon at bounding box center [1537, 408] width 27 height 27
click at [1492, 64] on span "Acciones" at bounding box center [1509, 67] width 37 height 21
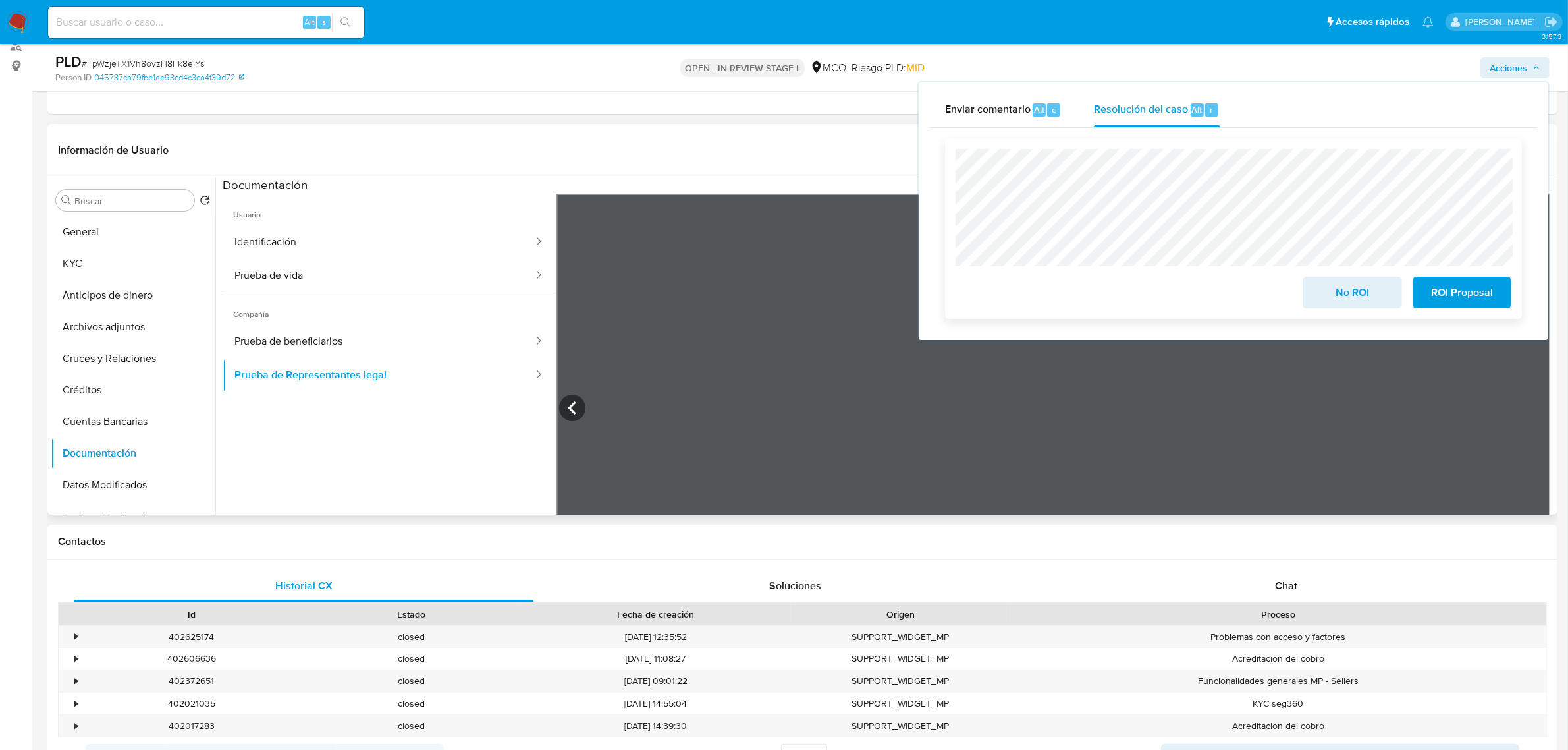
click at [1345, 290] on span "No ROI" at bounding box center [1352, 292] width 65 height 29
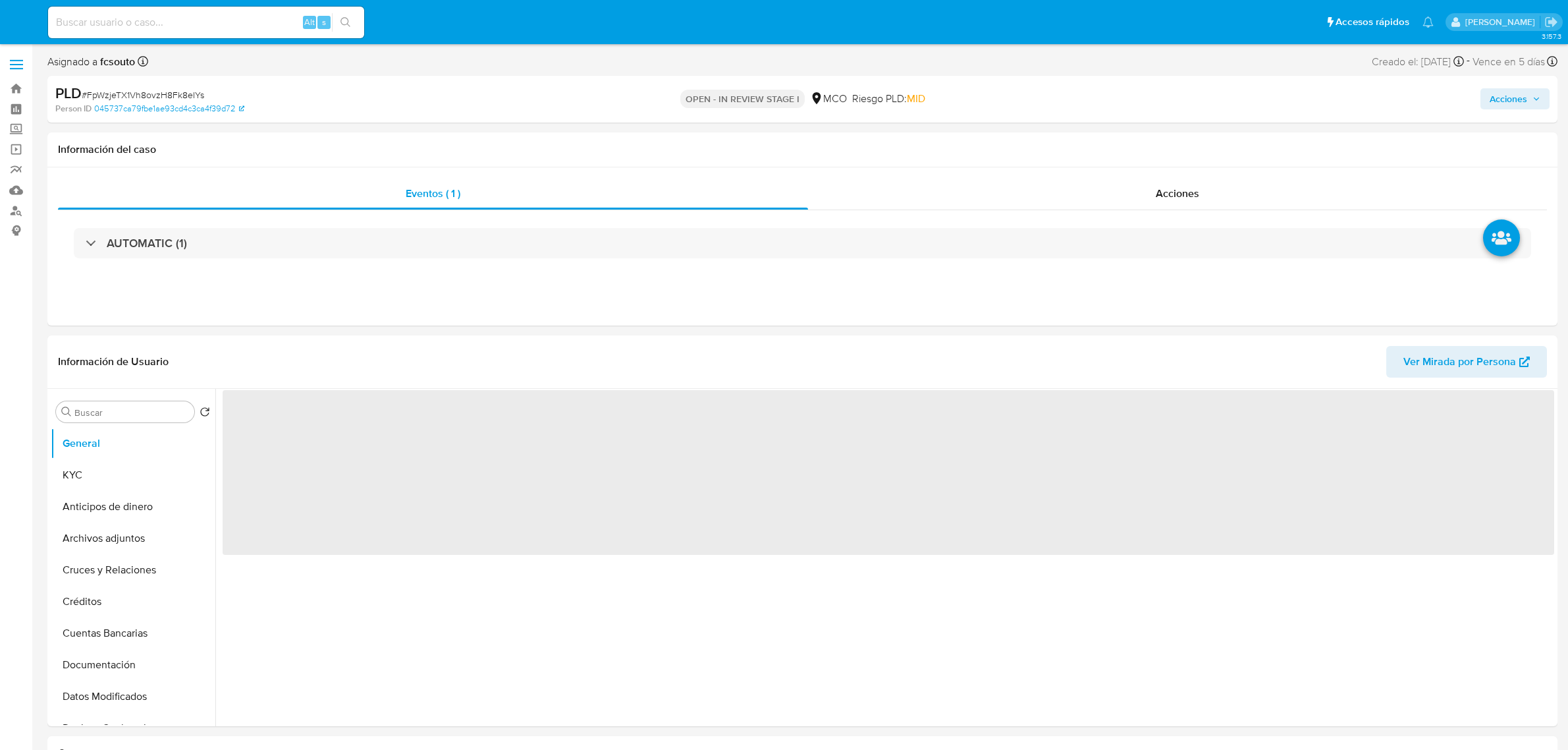
select select "10"
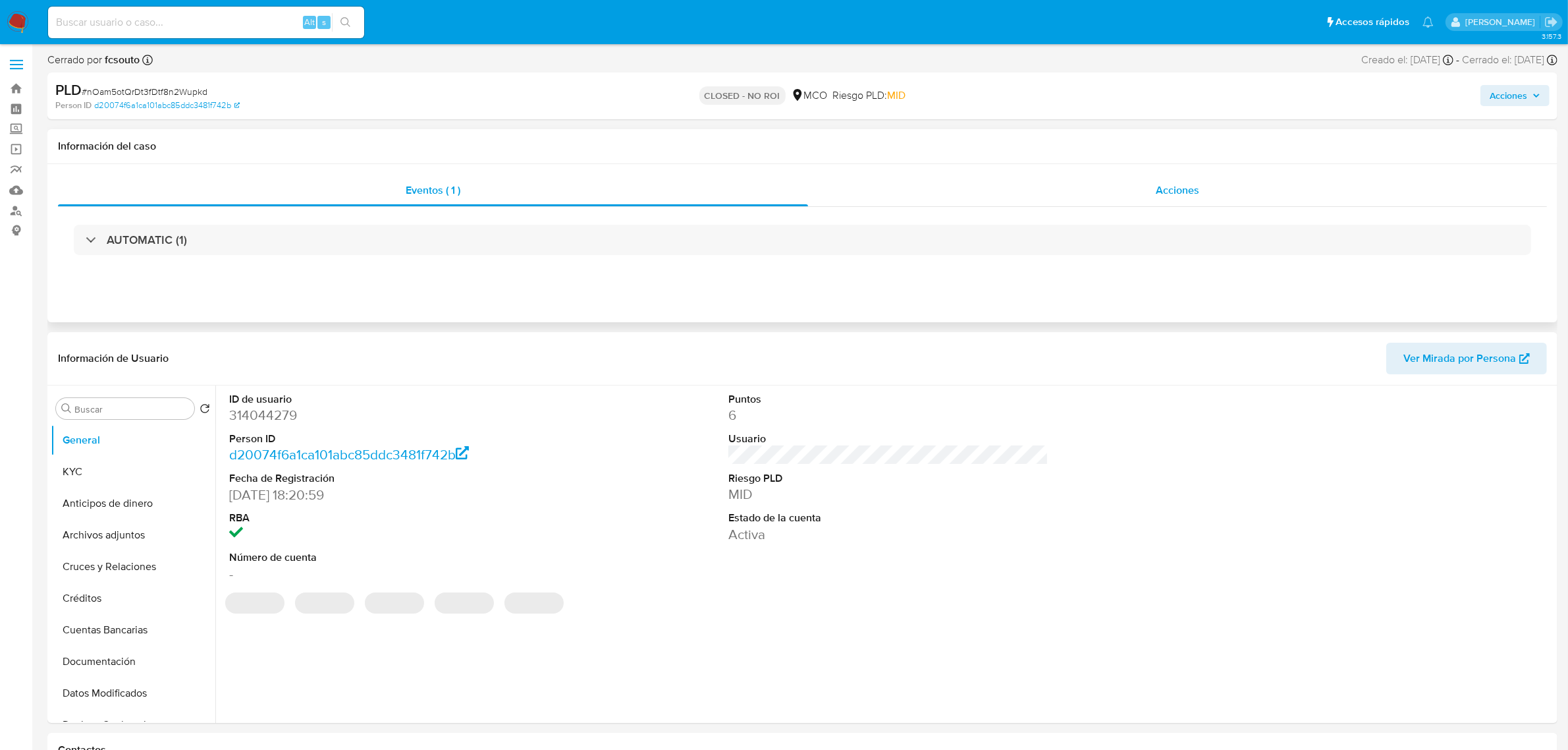
select select "10"
click at [1193, 186] on span "Acciones" at bounding box center [1178, 189] width 43 height 15
select select "10"
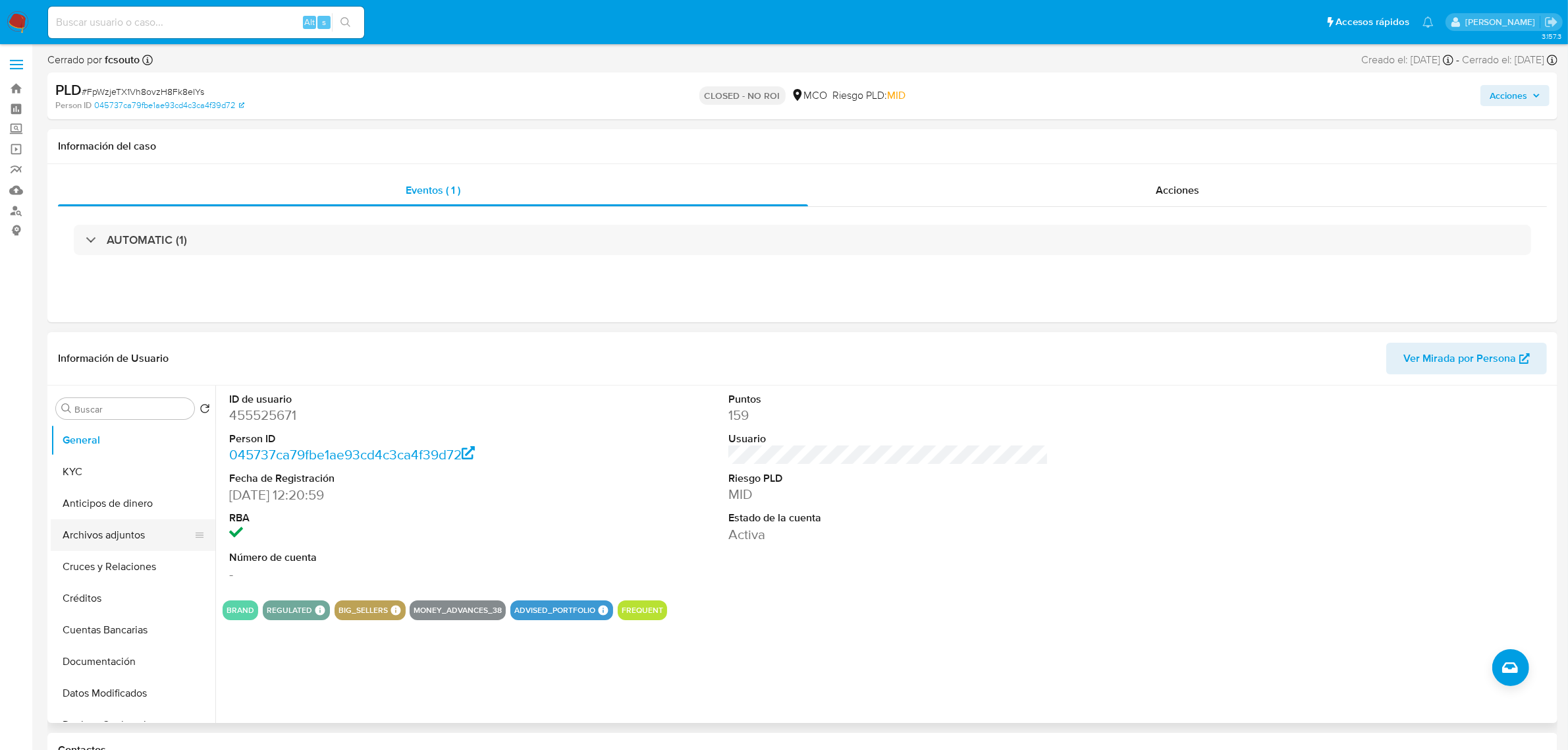
click at [105, 532] on button "Archivos adjuntos" at bounding box center [127, 535] width 154 height 32
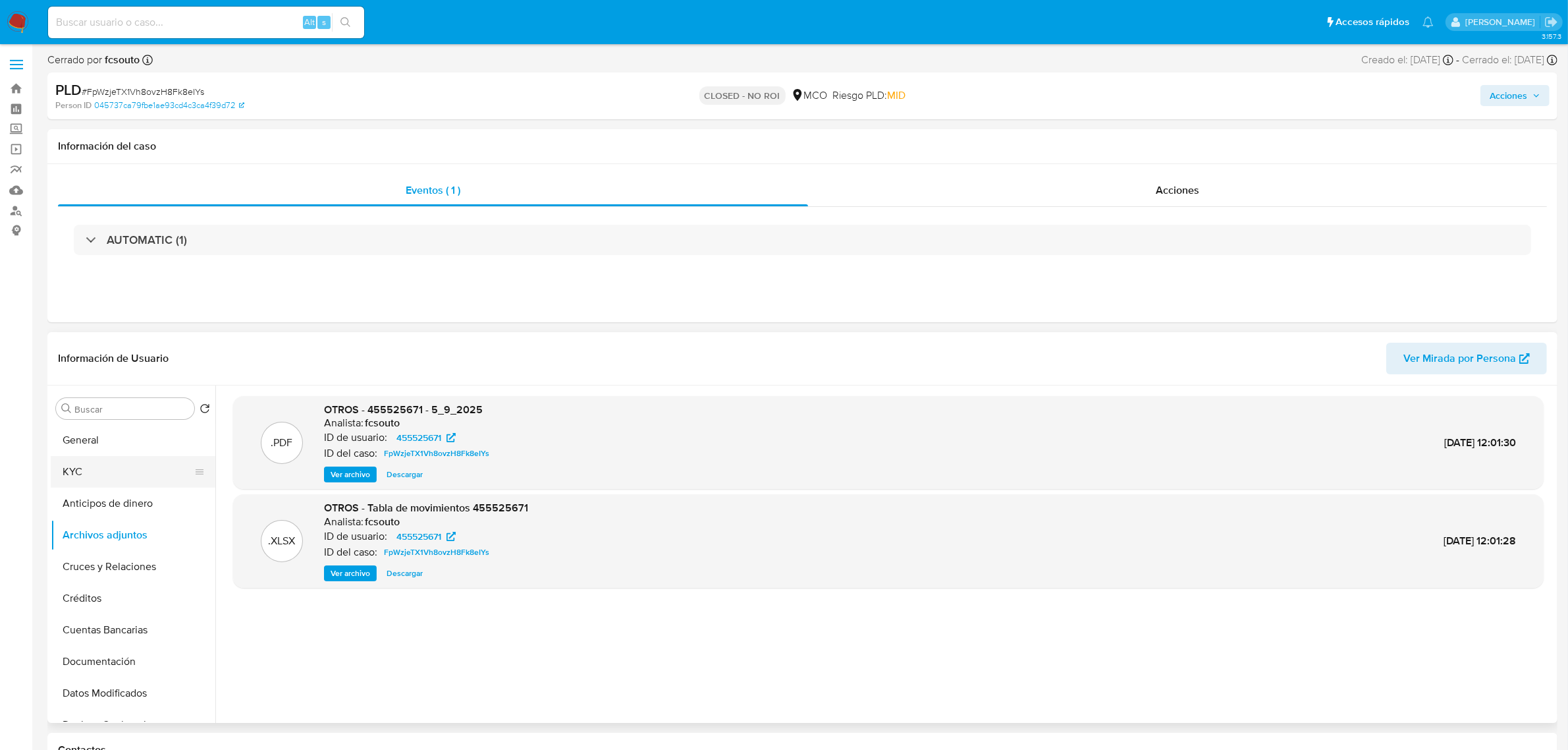
click at [88, 471] on button "KYC" at bounding box center [127, 472] width 154 height 32
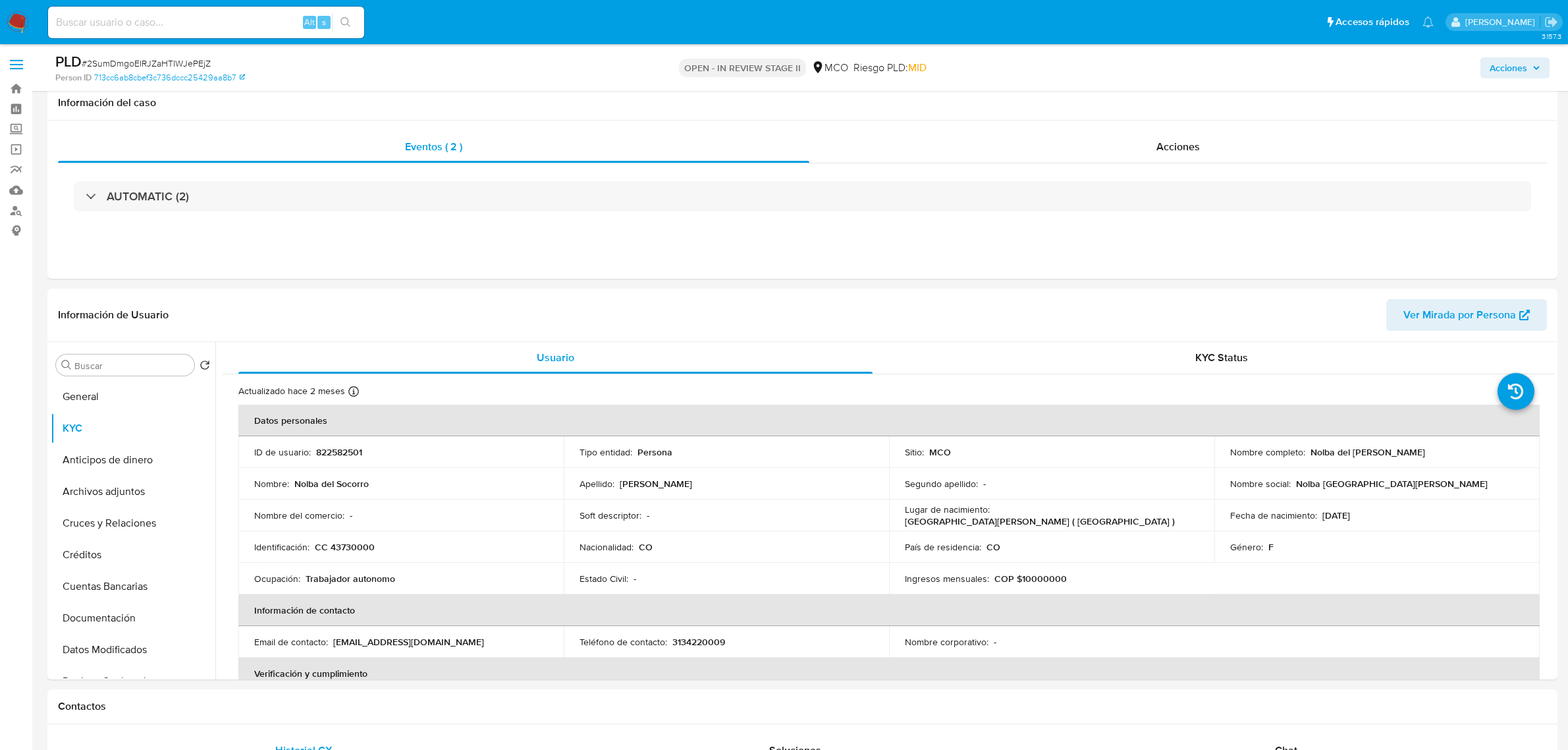
select select "10"
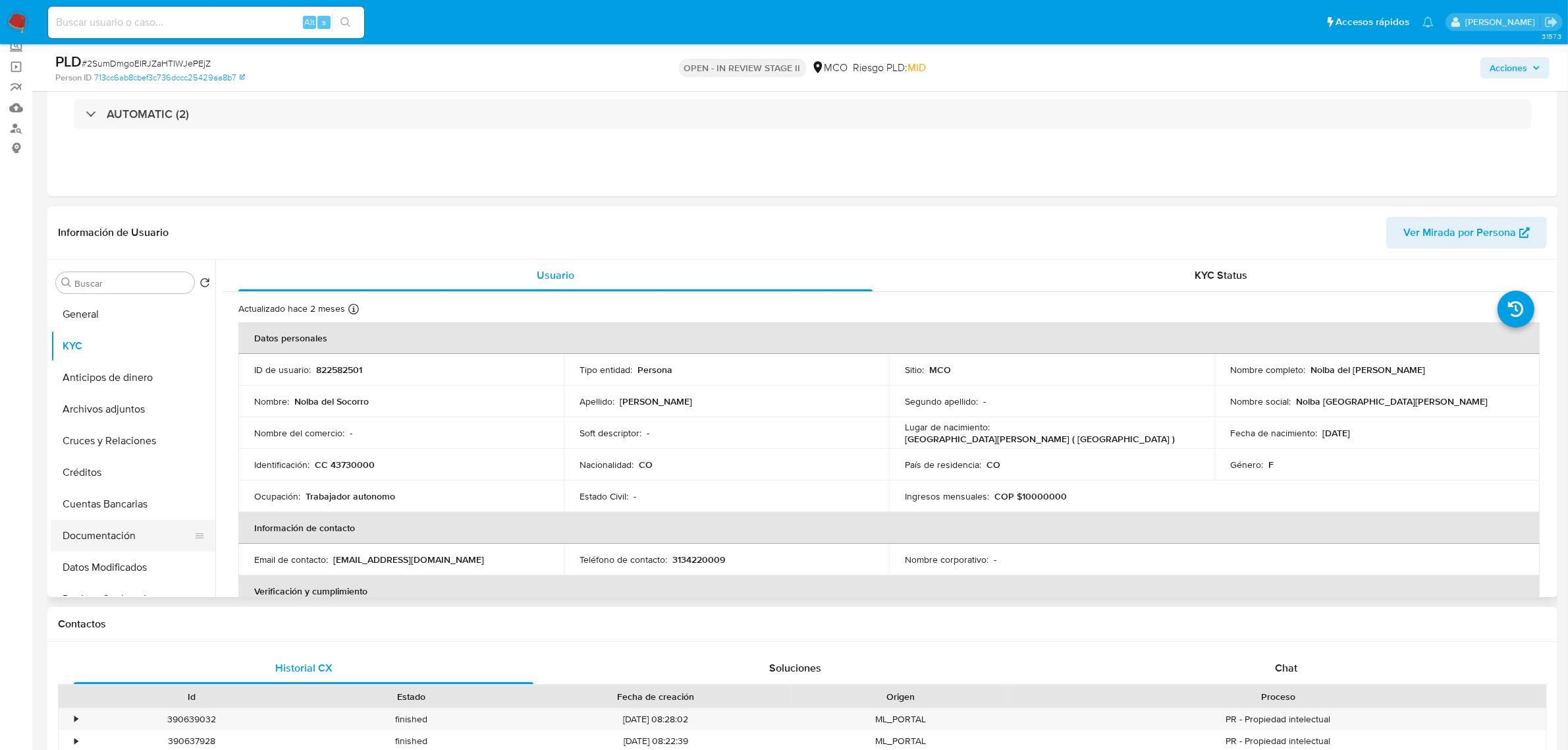
click at [91, 539] on button "Documentación" at bounding box center [127, 536] width 154 height 32
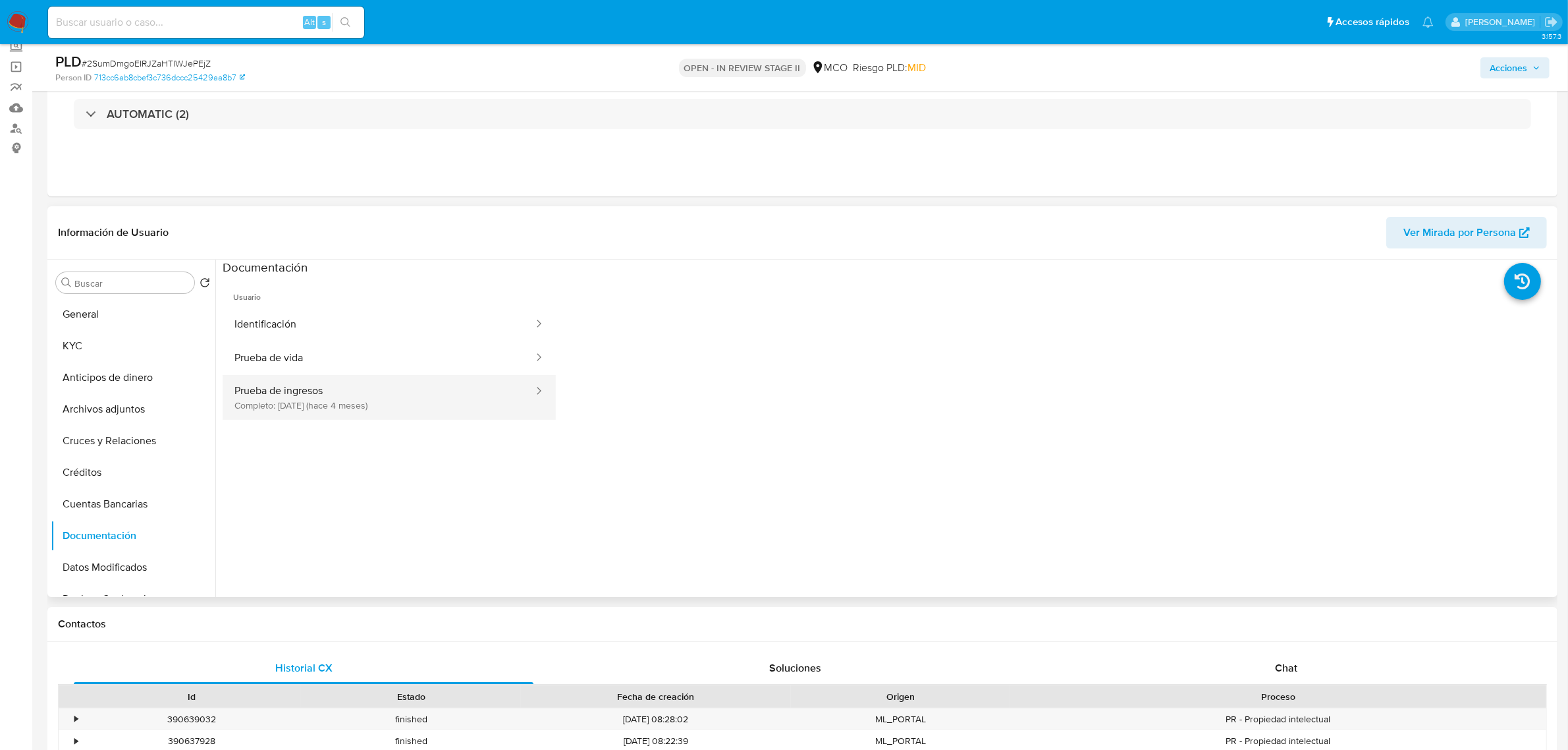
click at [363, 390] on button "Prueba de ingresos Completo: 13/05/2025 (hace 4 meses)" at bounding box center [378, 396] width 312 height 44
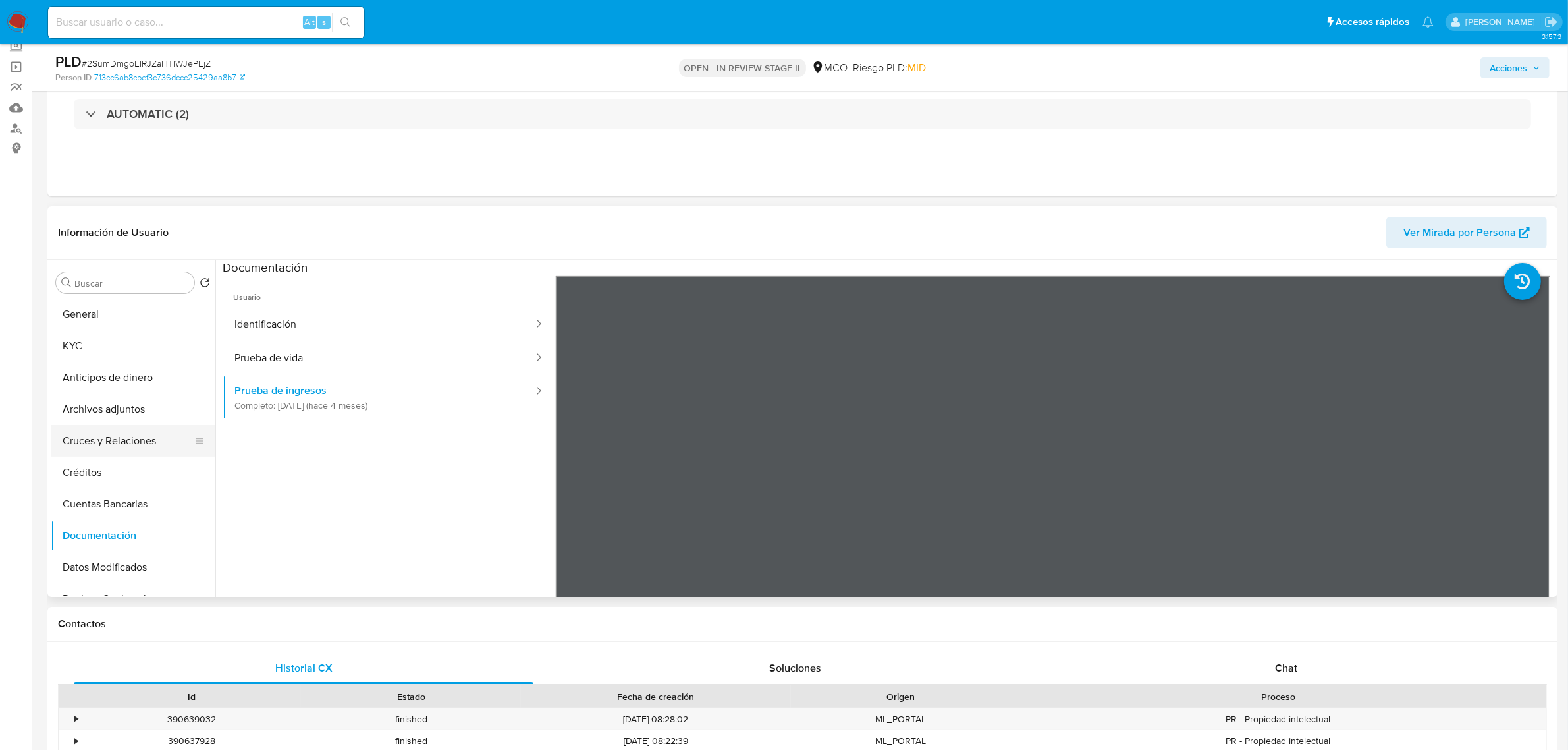
scroll to position [0, 0]
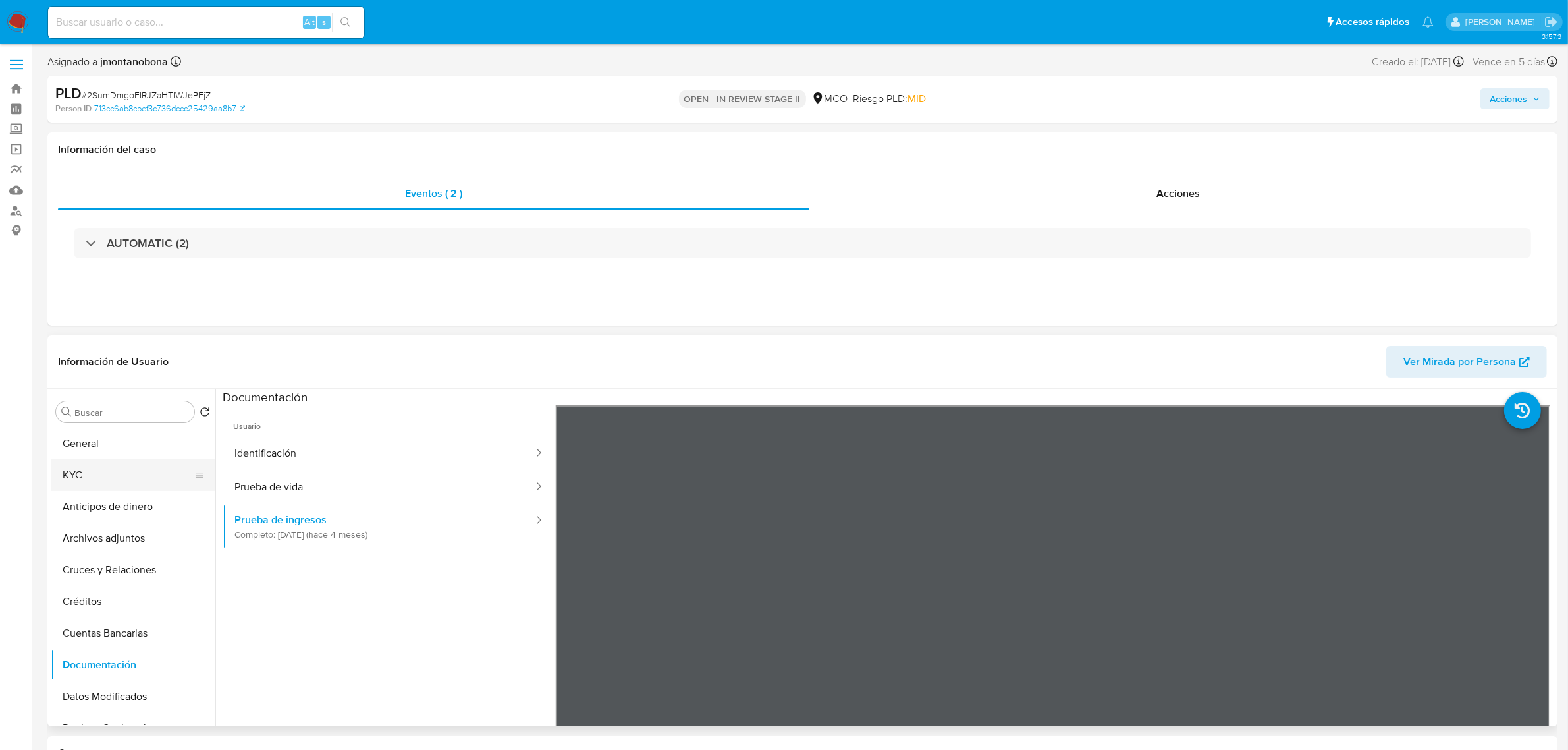
click at [109, 476] on button "KYC" at bounding box center [127, 475] width 154 height 32
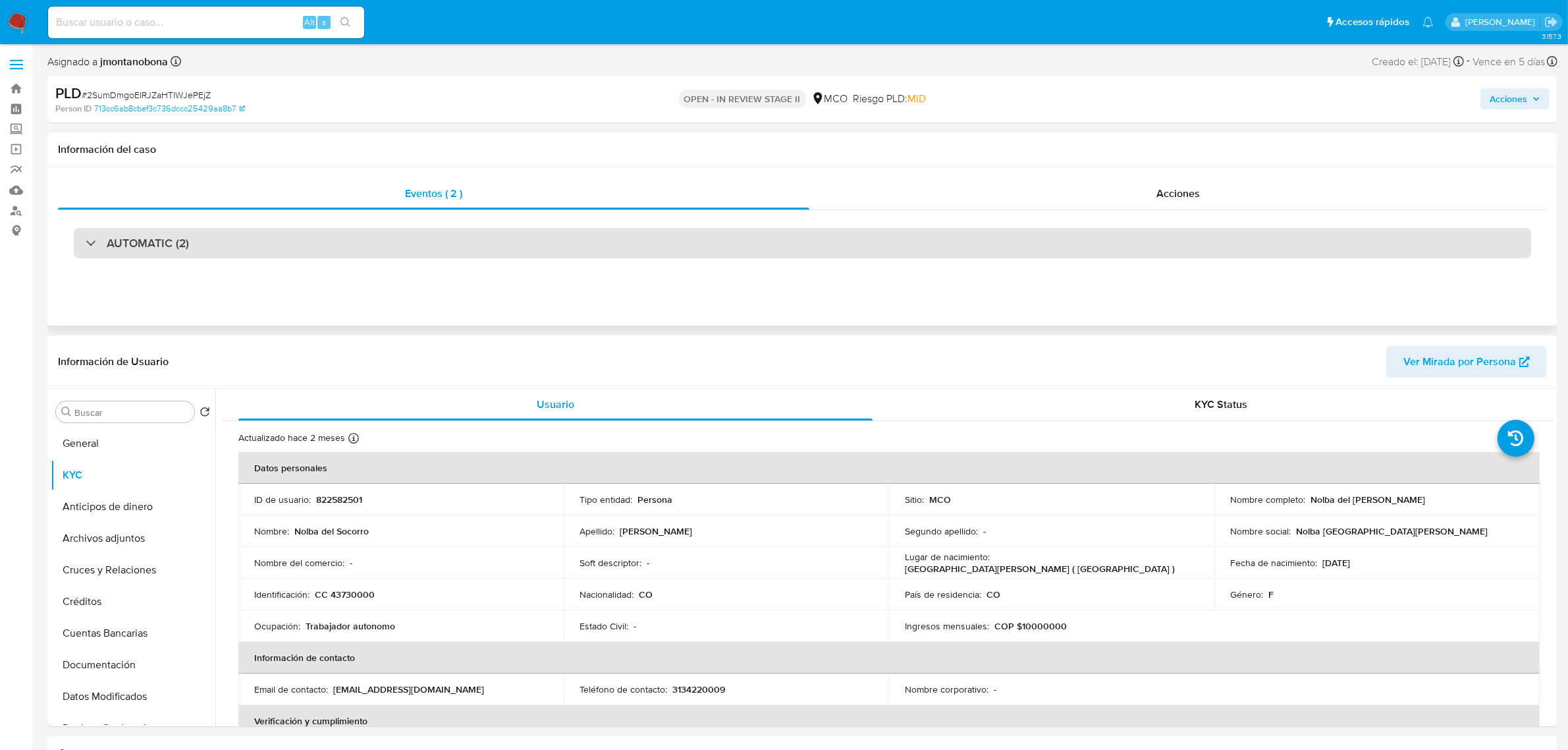
click at [248, 233] on div "AUTOMATIC (2)" at bounding box center [803, 242] width 1458 height 31
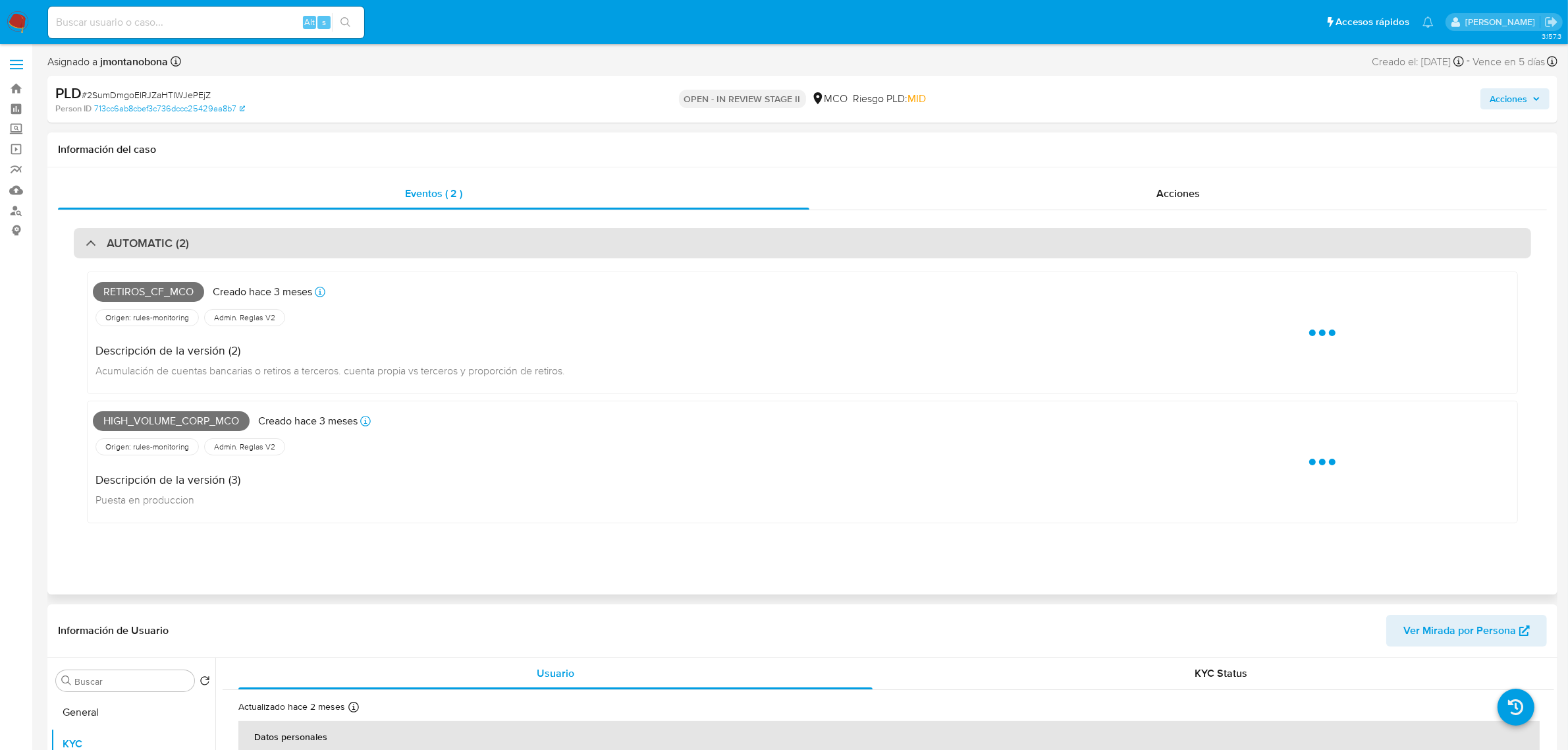
click at [248, 233] on div "AUTOMATIC (2)" at bounding box center [803, 242] width 1458 height 31
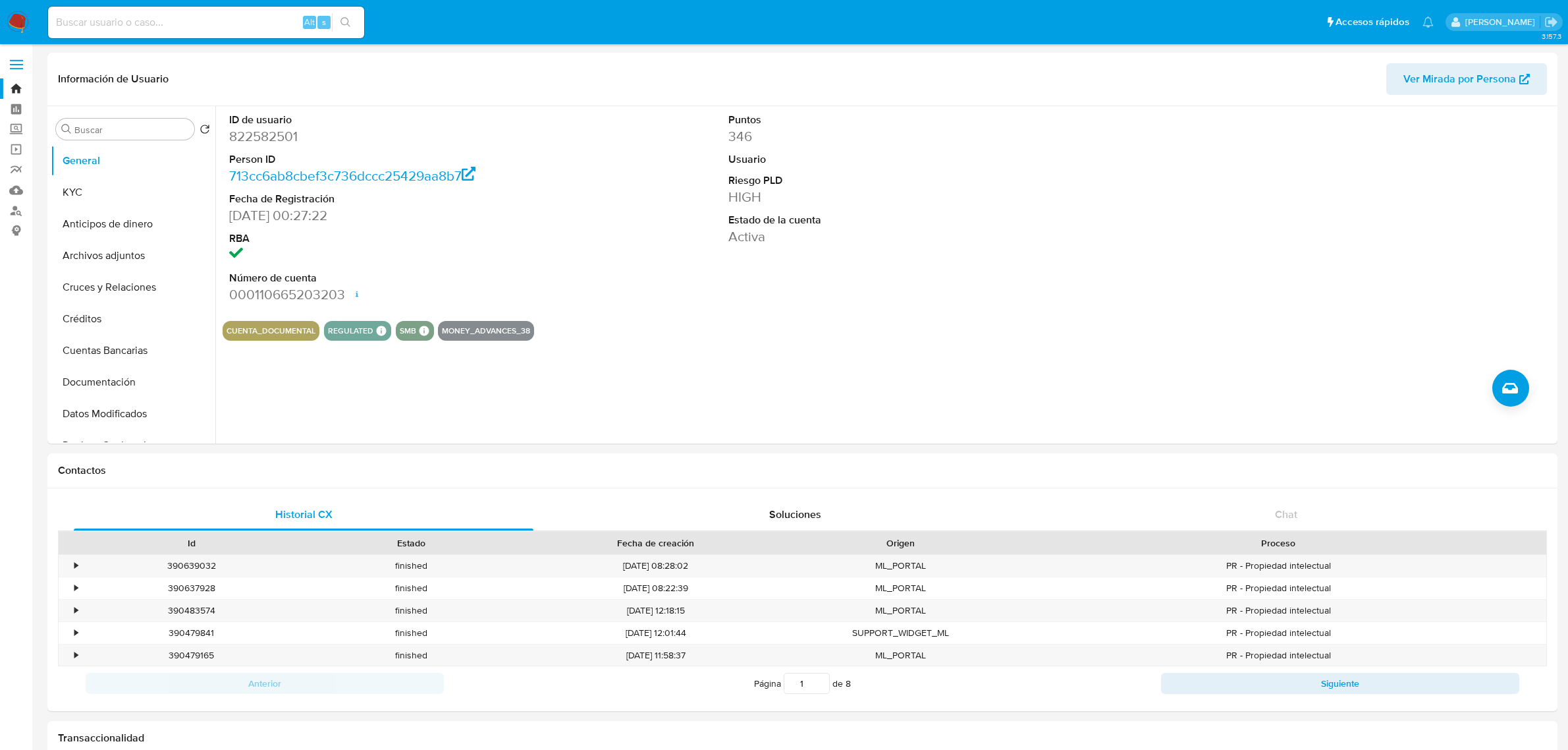
select select "10"
click at [10, 18] on img at bounding box center [18, 22] width 23 height 23
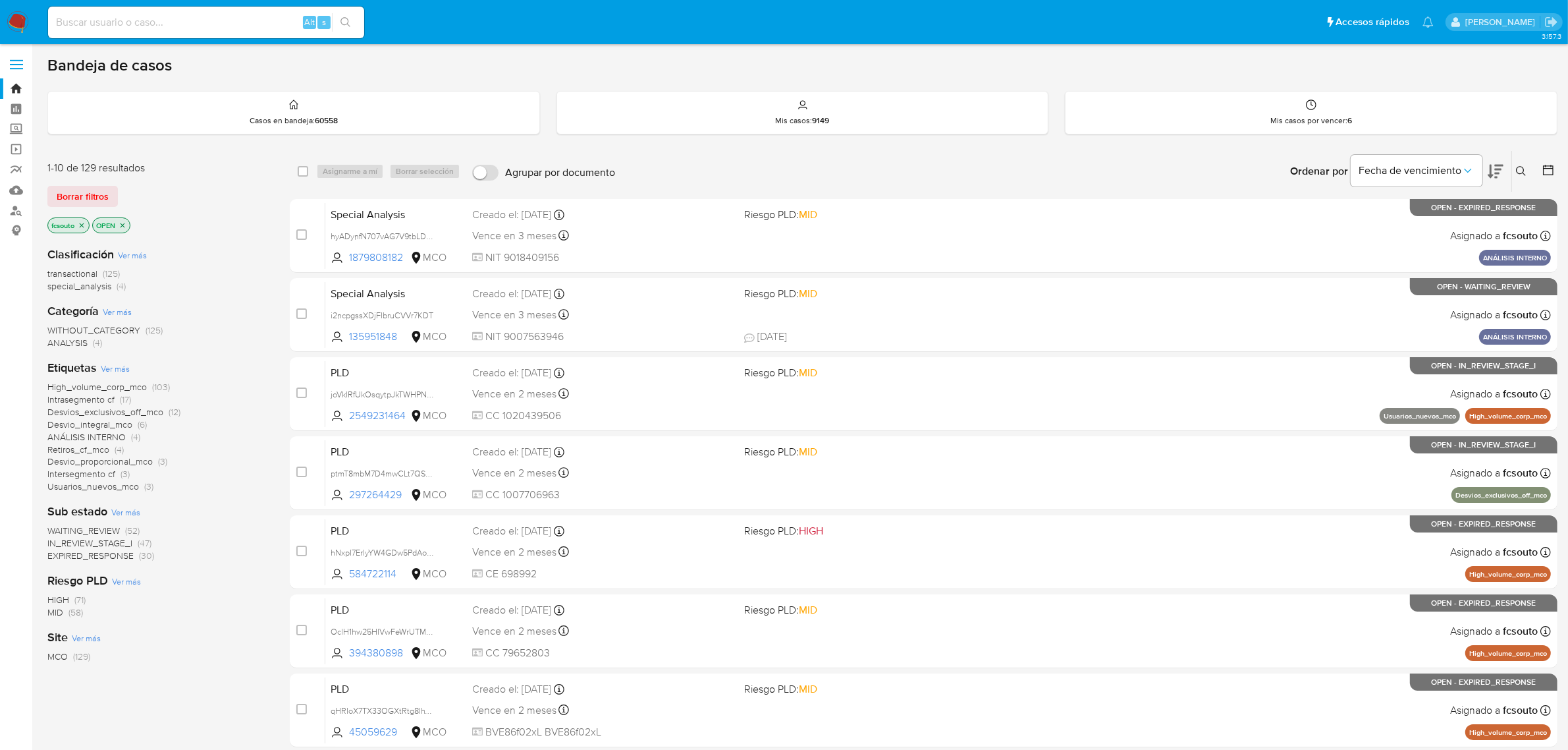
click at [1508, 163] on div "Ordenar por Fecha de vencimiento" at bounding box center [1395, 170] width 231 height 40
click at [1507, 164] on div "Ordenar por Fecha de vencimiento" at bounding box center [1395, 170] width 231 height 40
click at [1506, 169] on div "Ordenar por Fecha de vencimiento" at bounding box center [1395, 170] width 231 height 40
click at [1499, 170] on icon at bounding box center [1496, 171] width 16 height 16
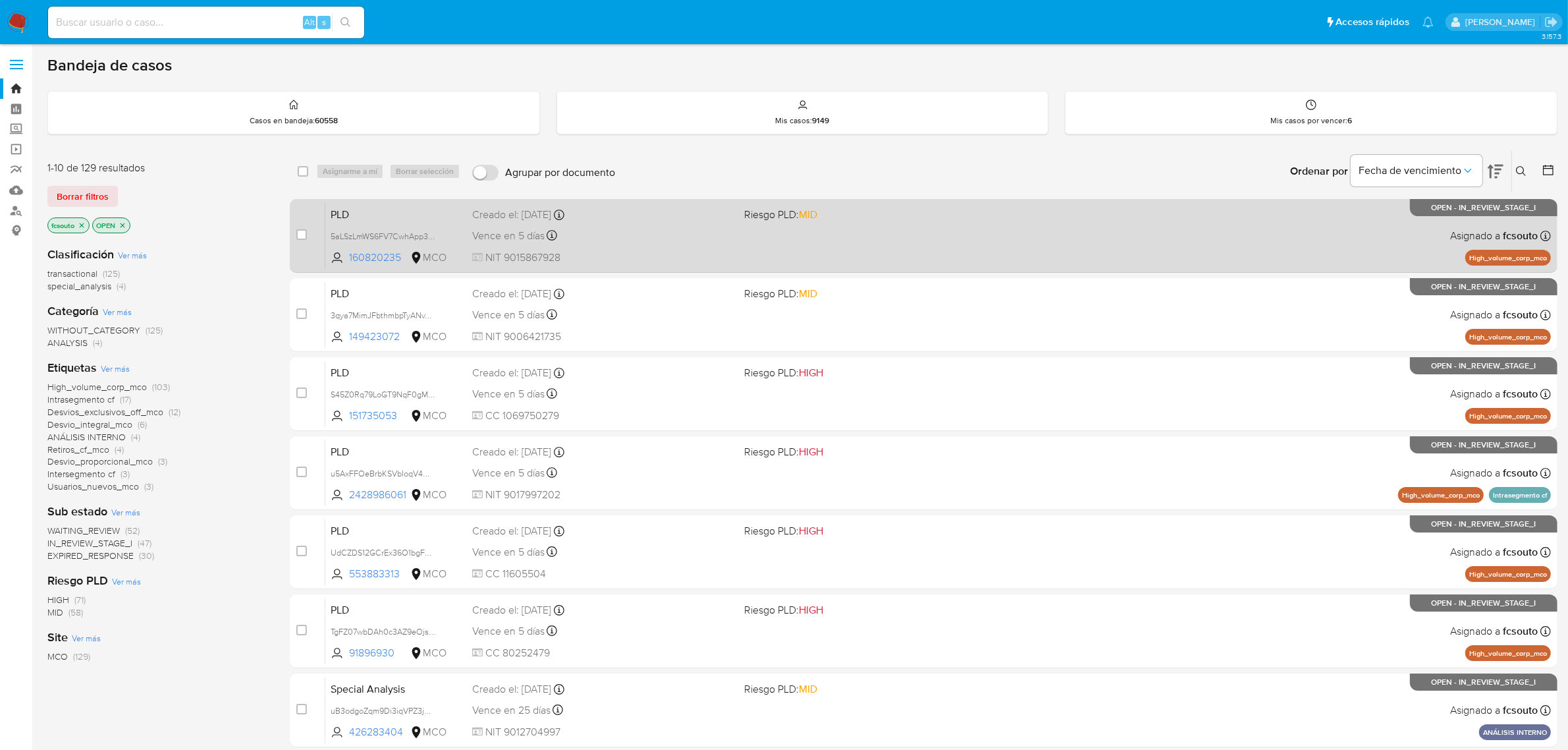
click at [723, 250] on span "NIT 9015867928" at bounding box center [603, 257] width 262 height 15
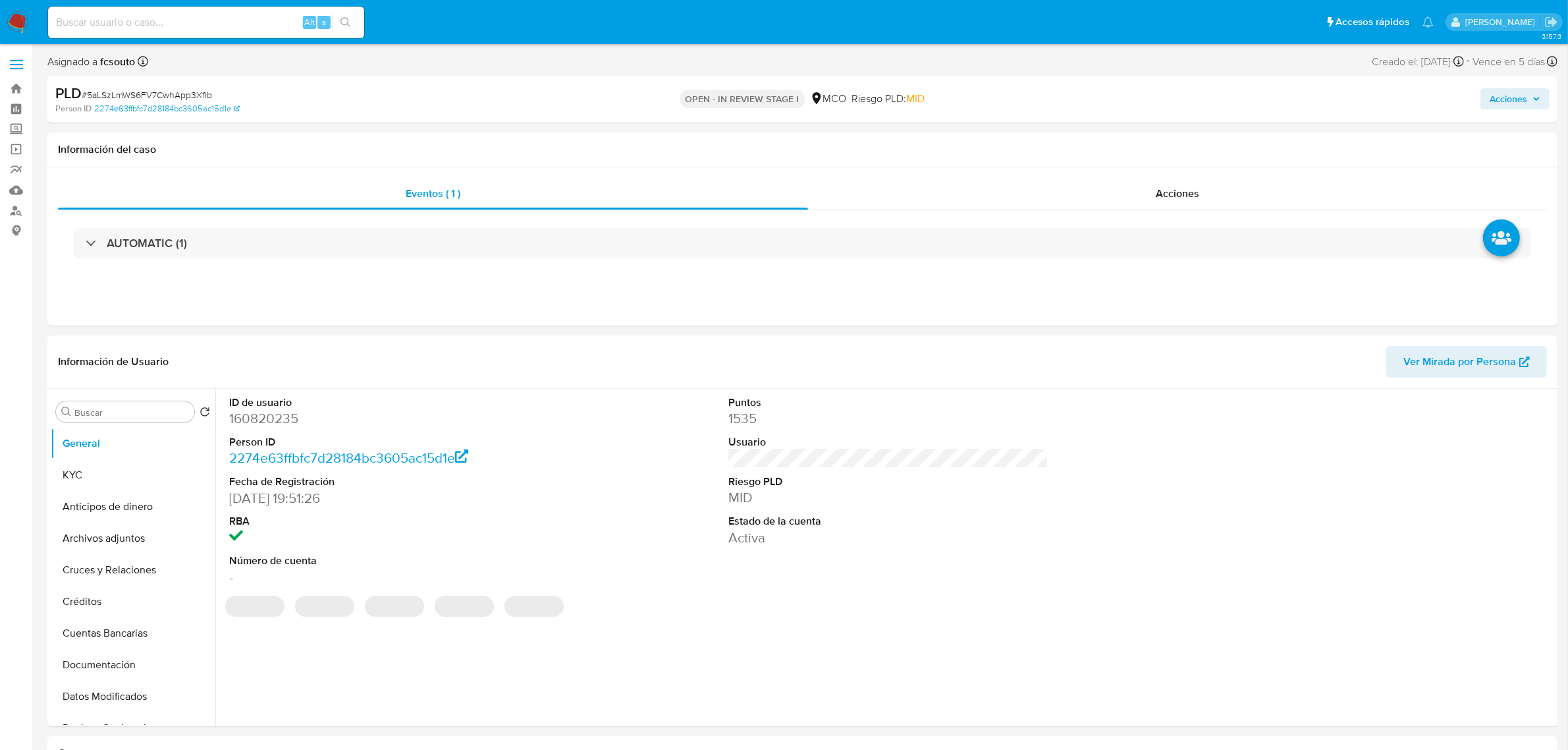
select select "10"
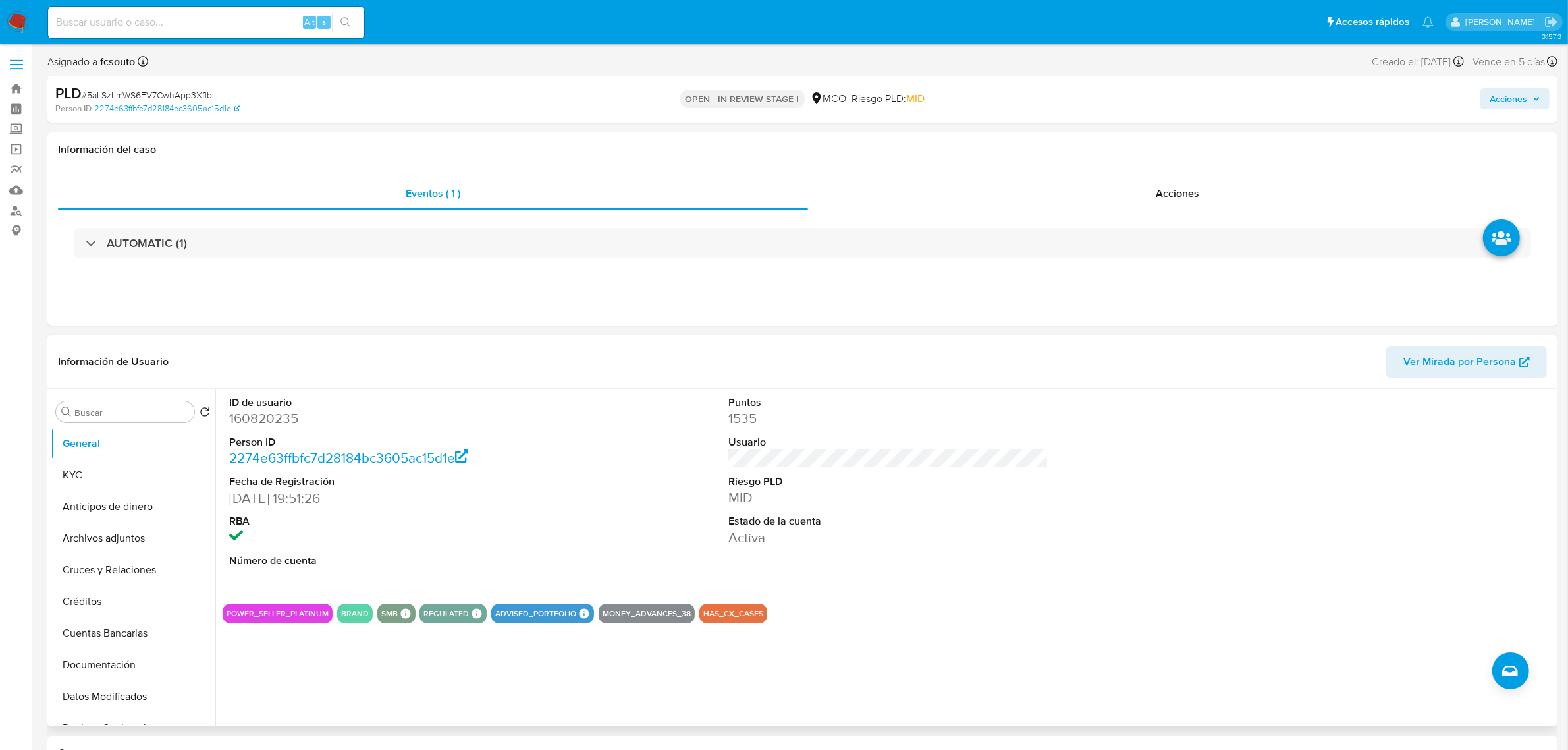
click at [255, 425] on dd "160820235" at bounding box center [389, 418] width 320 height 19
copy dd "160820235"
